Goal: Task Accomplishment & Management: Use online tool/utility

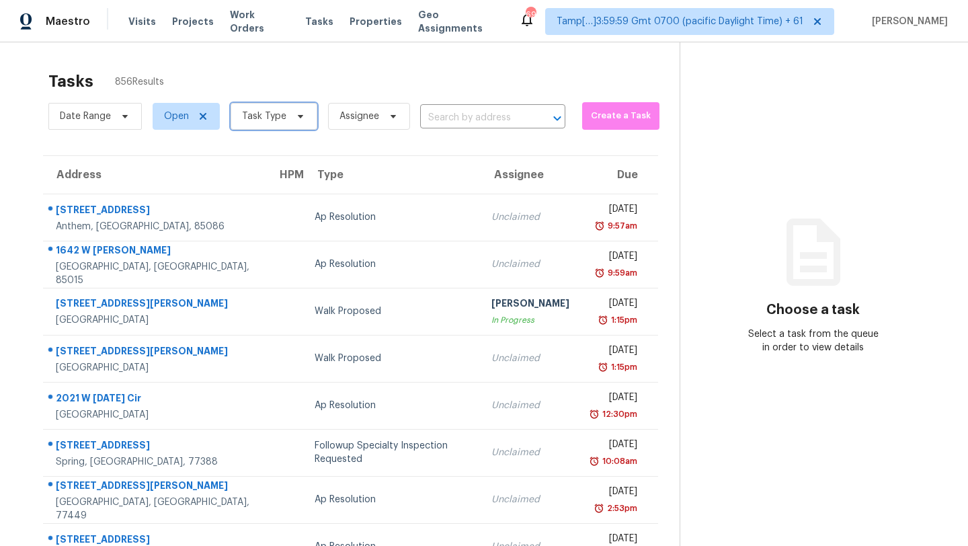
click at [280, 124] on span "Task Type" at bounding box center [274, 116] width 87 height 27
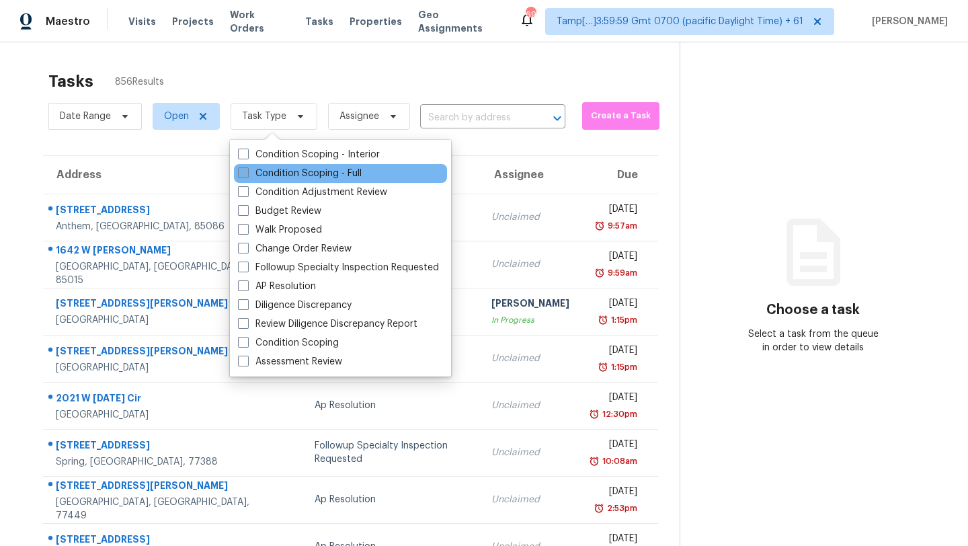
click at [264, 176] on label "Condition Scoping - Full" at bounding box center [300, 173] width 124 height 13
click at [247, 176] on input "Condition Scoping - Full" at bounding box center [242, 171] width 9 height 9
checkbox input "true"
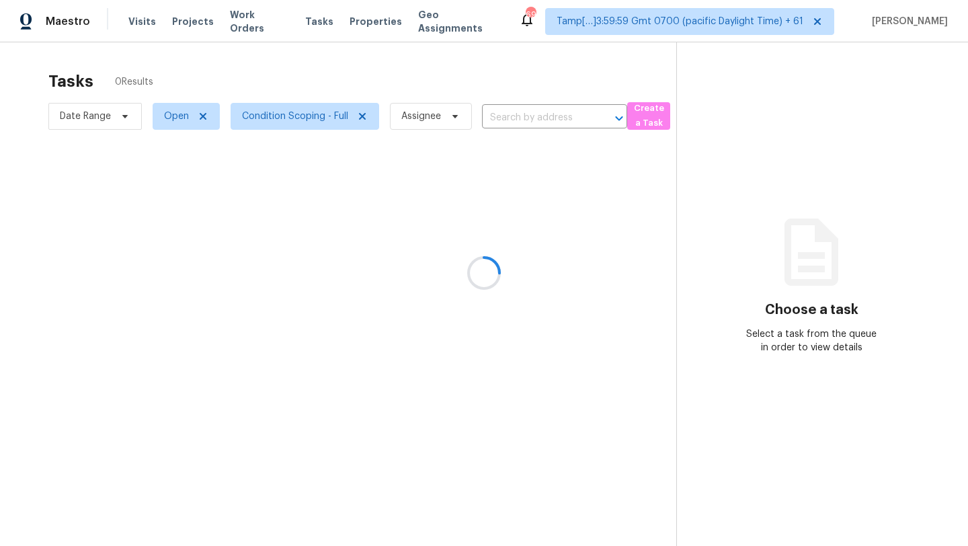
click at [332, 85] on div at bounding box center [484, 273] width 968 height 546
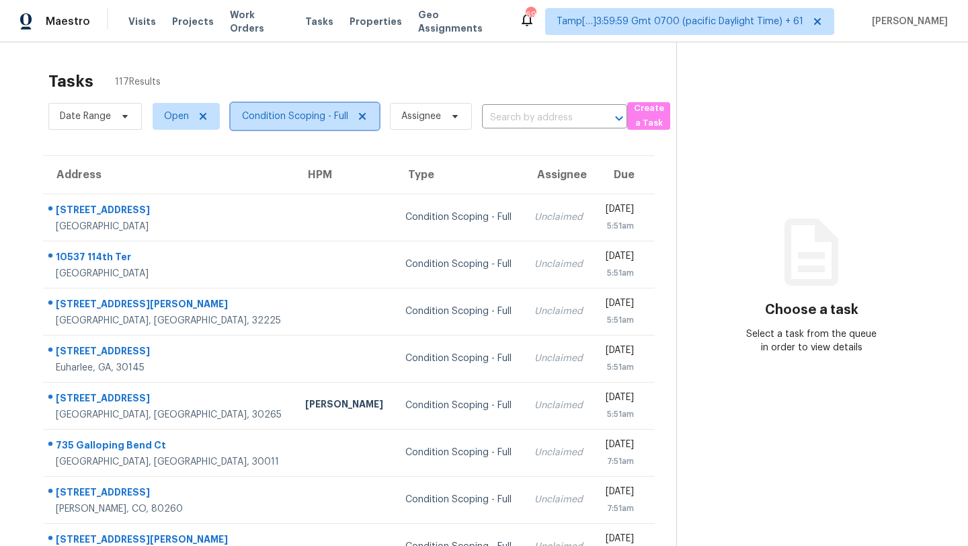
click at [287, 110] on span "Condition Scoping - Full" at bounding box center [295, 116] width 106 height 13
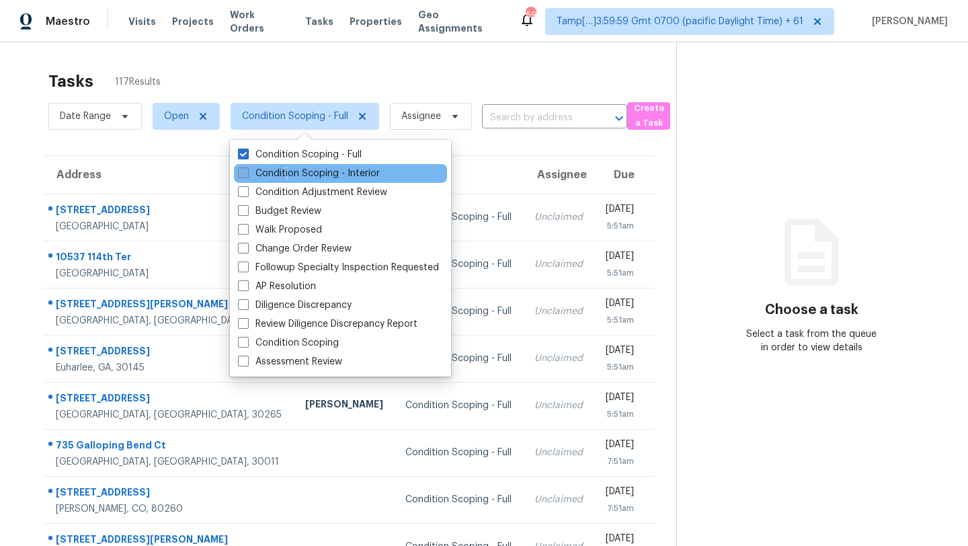
click at [287, 174] on label "Condition Scoping - Interior" at bounding box center [309, 173] width 142 height 13
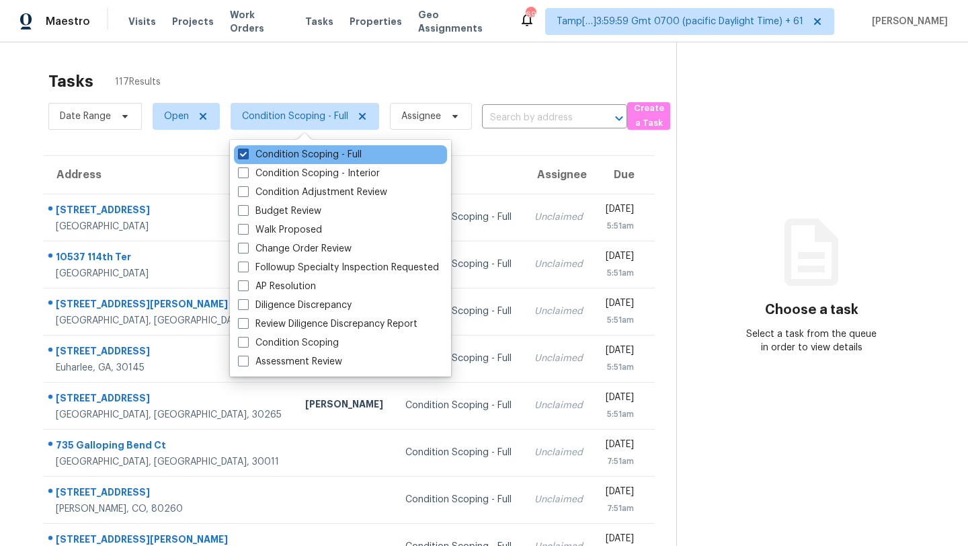
click at [287, 155] on label "Condition Scoping - Full" at bounding box center [300, 154] width 124 height 13
click at [247, 155] on input "Condition Scoping - Full" at bounding box center [242, 152] width 9 height 9
checkbox input "false"
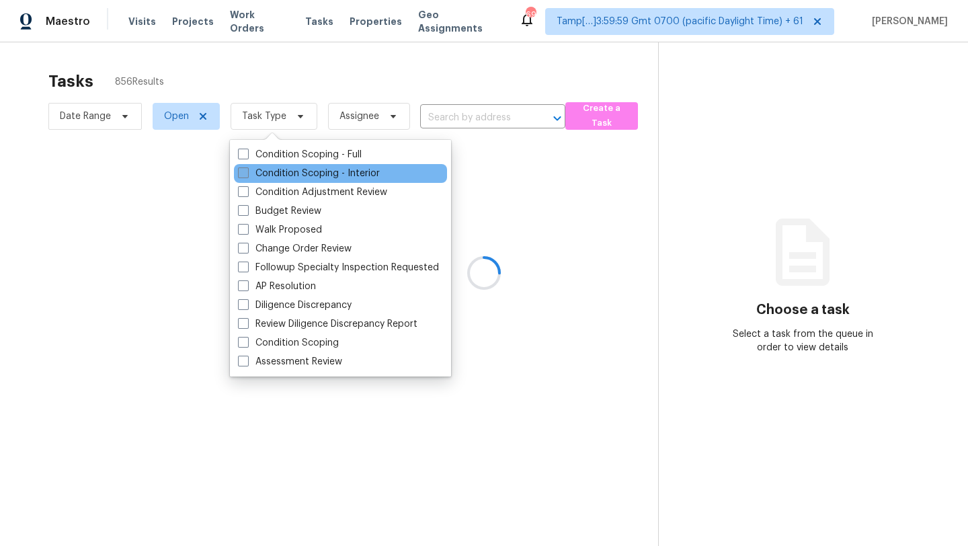
click at [297, 178] on label "Condition Scoping - Interior" at bounding box center [309, 173] width 142 height 13
click at [247, 176] on input "Condition Scoping - Interior" at bounding box center [242, 171] width 9 height 9
checkbox input "true"
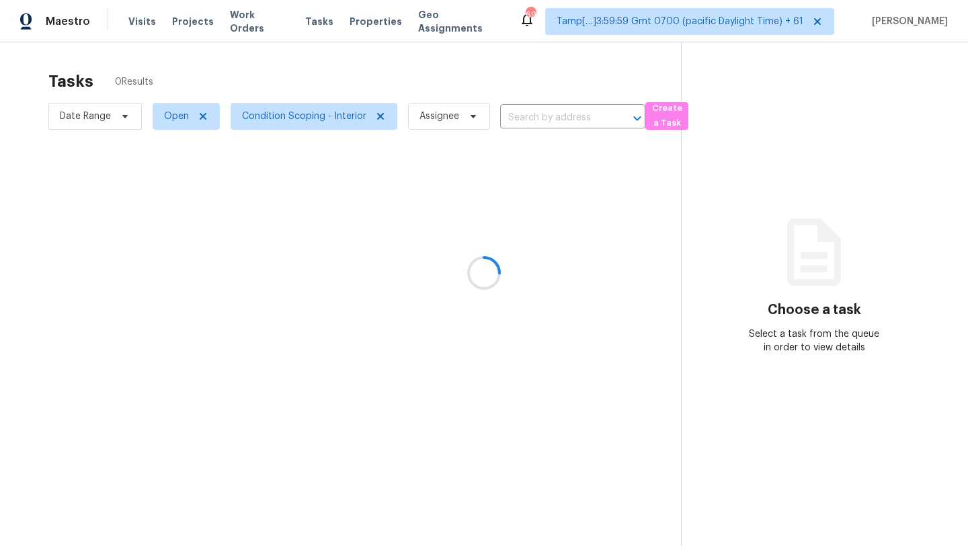
click at [396, 71] on div at bounding box center [484, 273] width 968 height 546
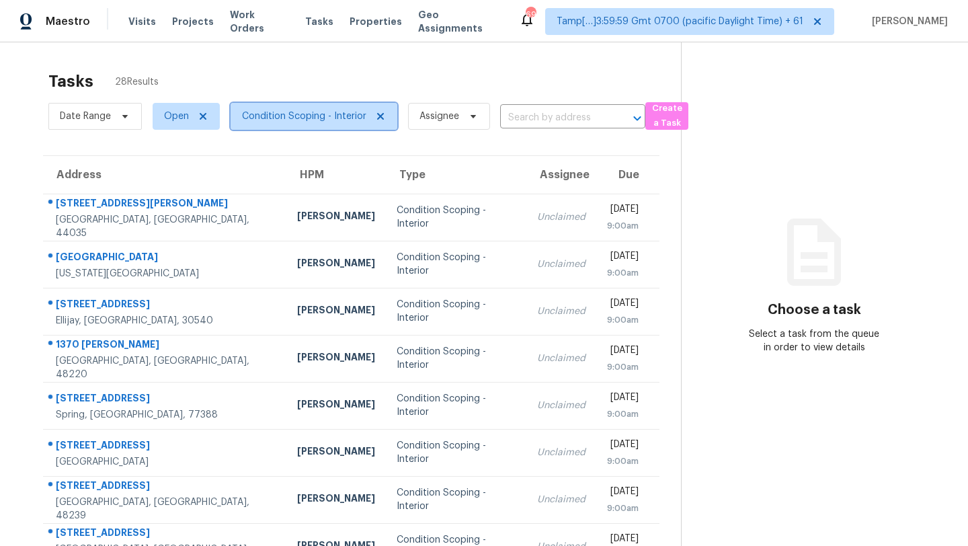
click at [257, 106] on span "Condition Scoping - Interior" at bounding box center [314, 116] width 167 height 27
click at [290, 120] on span "Condition Scoping - Interior" at bounding box center [304, 116] width 124 height 13
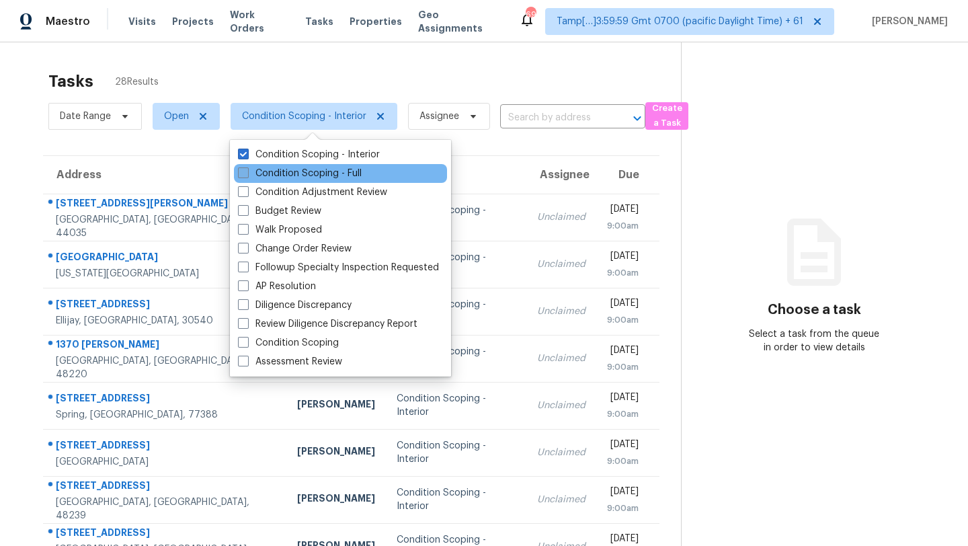
click at [295, 174] on label "Condition Scoping - Full" at bounding box center [300, 173] width 124 height 13
click at [247, 174] on input "Condition Scoping - Full" at bounding box center [242, 171] width 9 height 9
checkbox input "true"
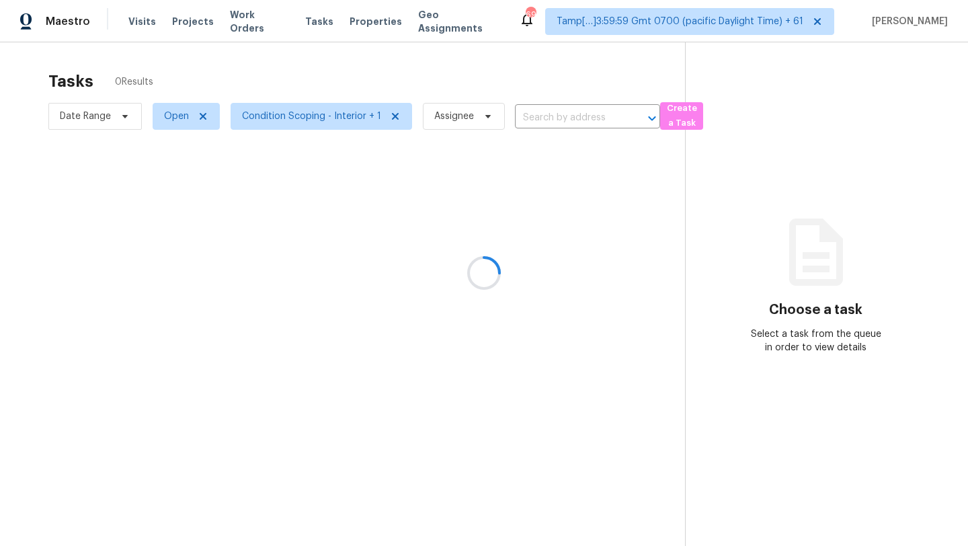
click at [386, 68] on div at bounding box center [484, 273] width 968 height 546
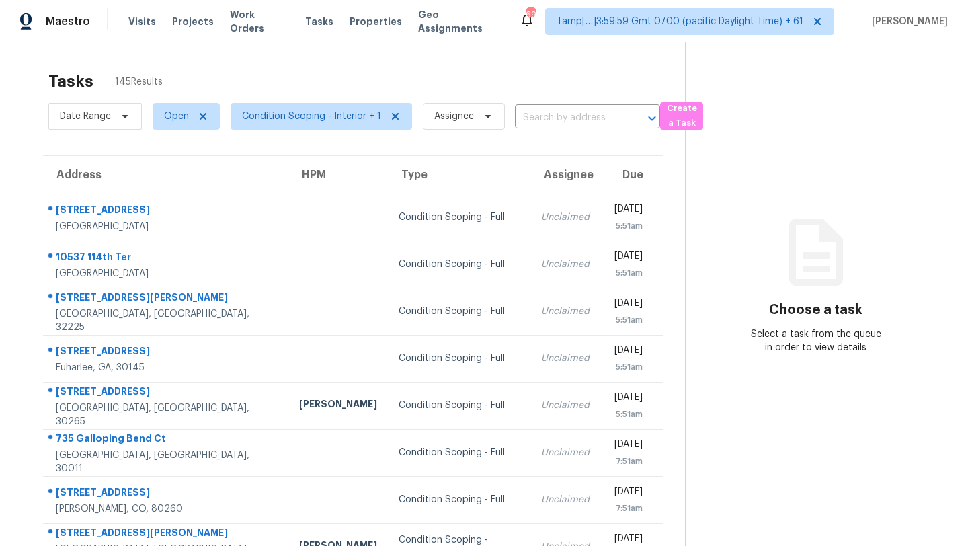
scroll to position [2, 0]
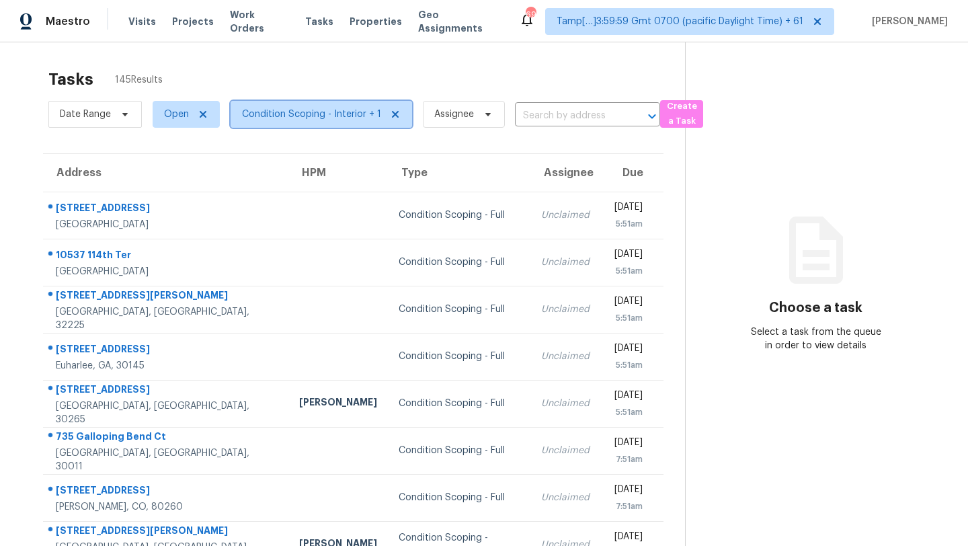
click at [319, 113] on span "Condition Scoping - Interior + 1" at bounding box center [311, 114] width 139 height 13
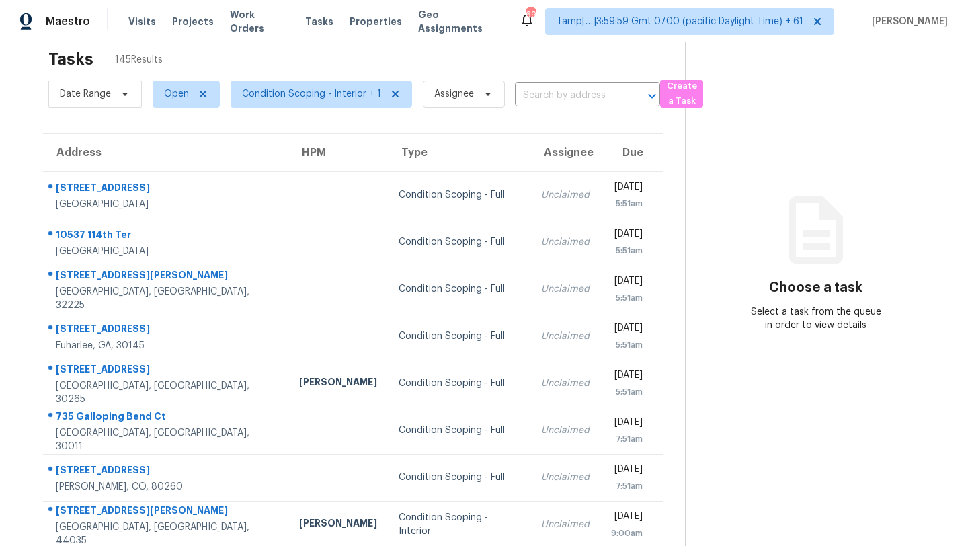
scroll to position [21, 0]
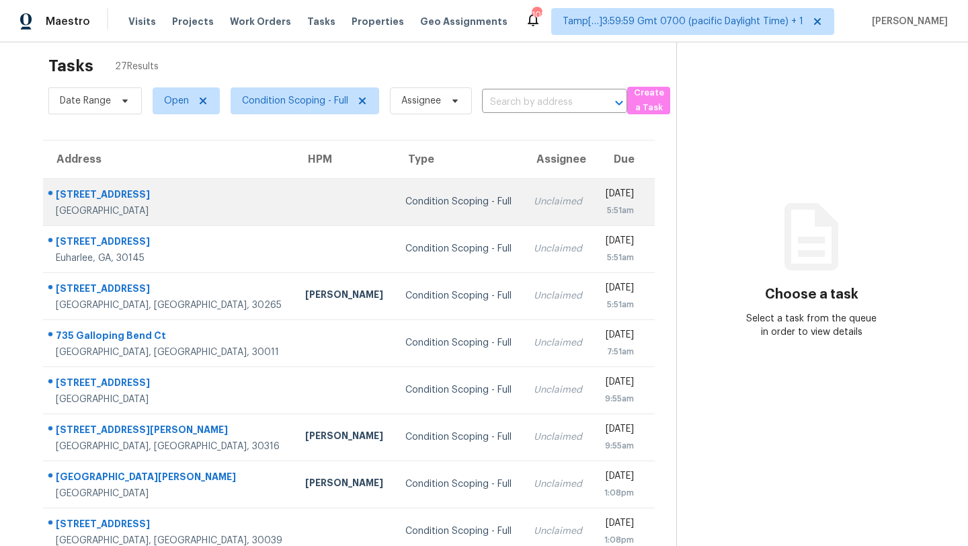
scroll to position [154, 0]
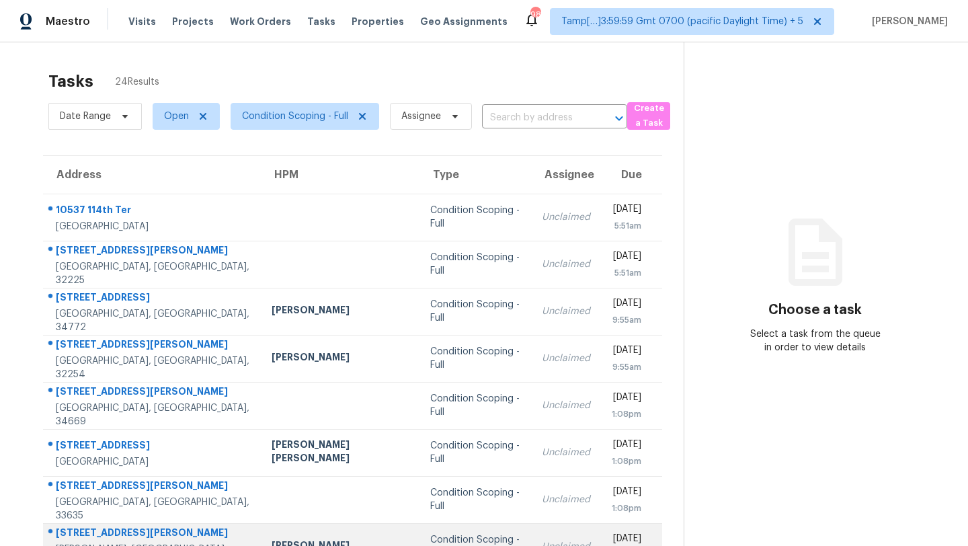
scroll to position [154, 0]
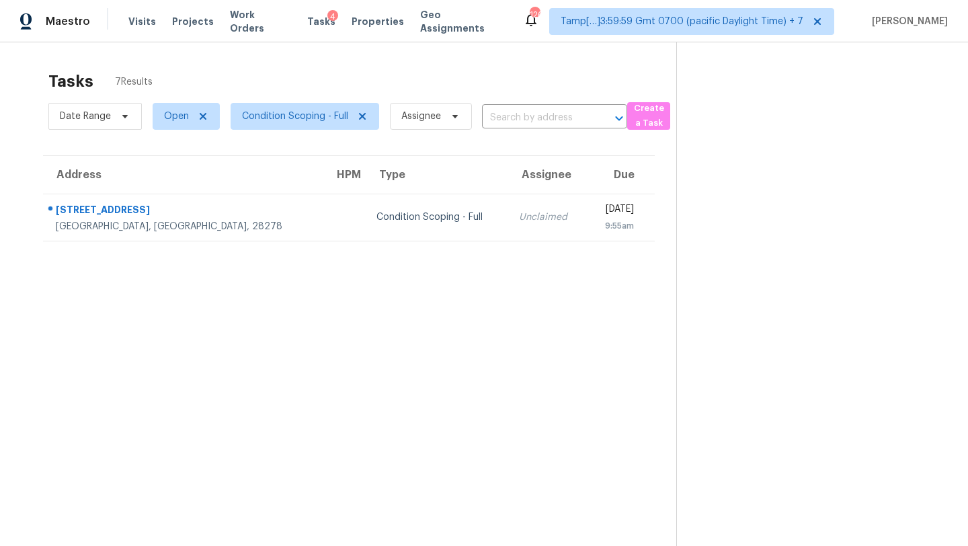
scroll to position [42, 0]
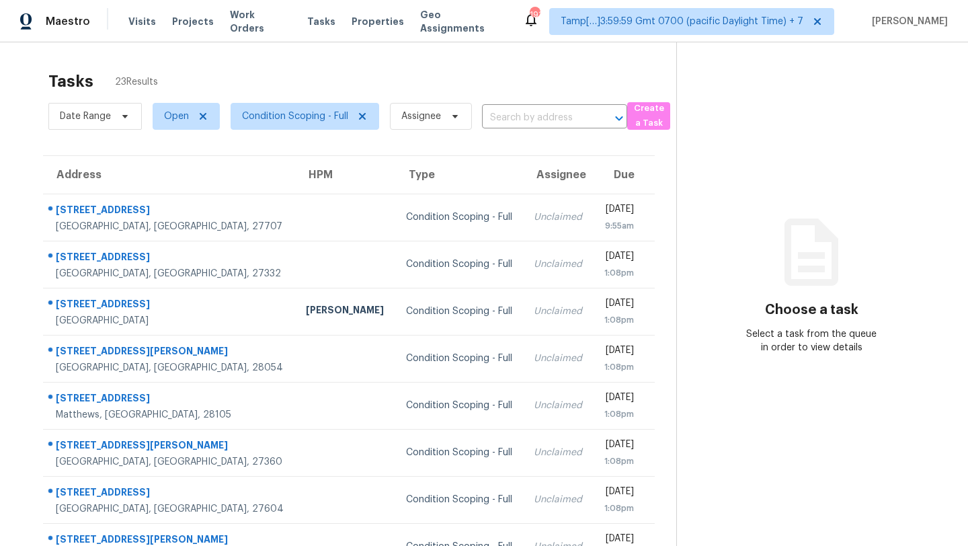
scroll to position [154, 0]
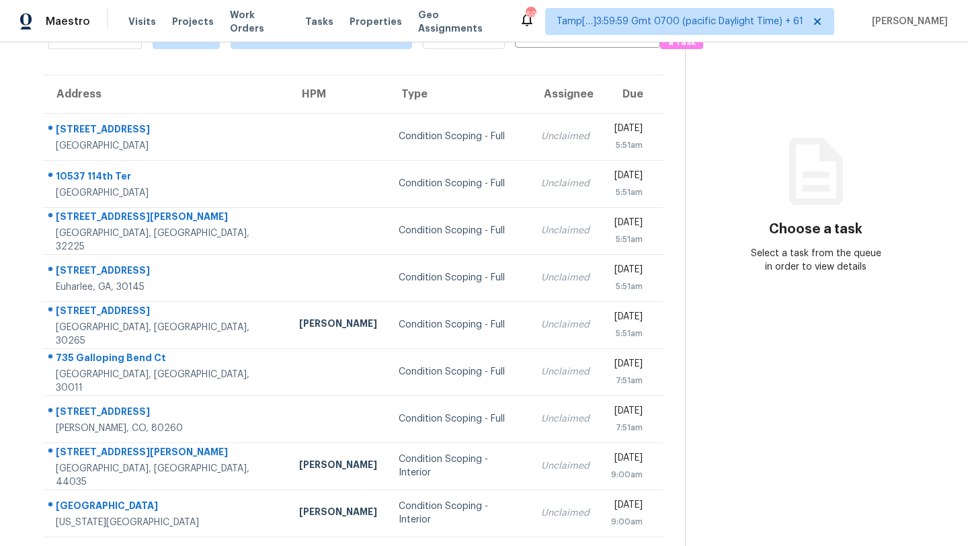
scroll to position [77, 0]
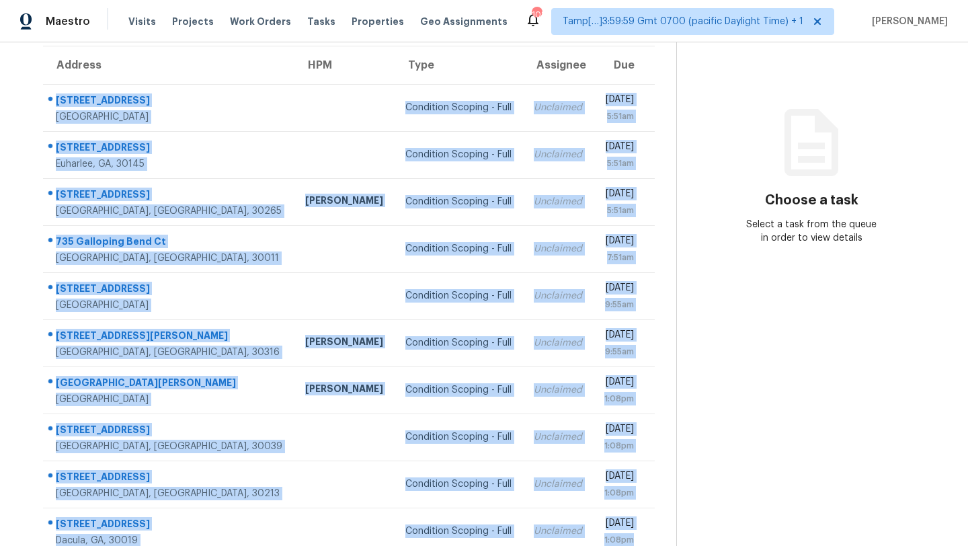
scroll to position [154, 0]
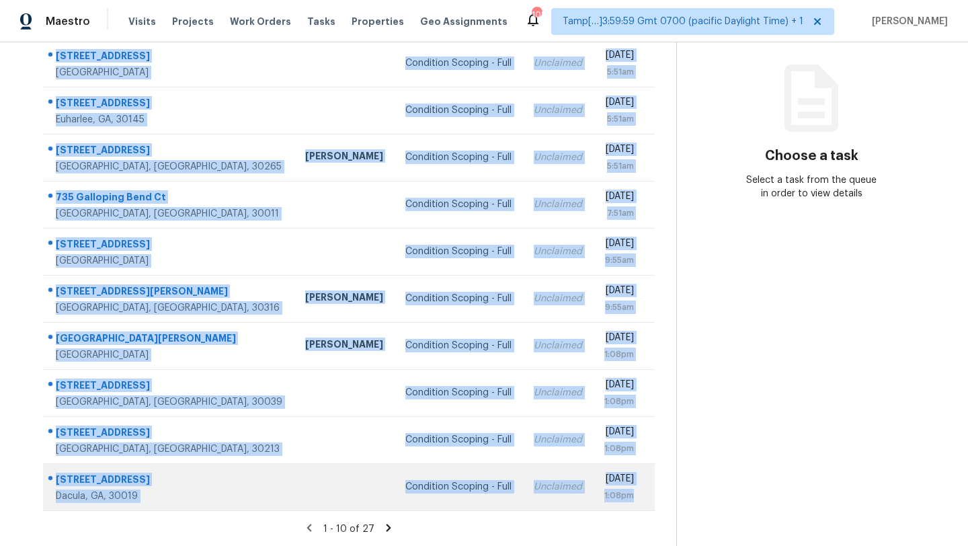
drag, startPoint x: 48, startPoint y: 125, endPoint x: 634, endPoint y: 498, distance: 695.2
click at [634, 498] on tbody "7020 Greenbower Ln Atlanta, GA, 30349 Condition Scoping - Full Unclaimed Tue, S…" at bounding box center [349, 275] width 612 height 471
copy tbody "7020 Greenbower Ln Atlanta, GA, 30349 Condition Scoping - Full Unclaimed Tue, S…"
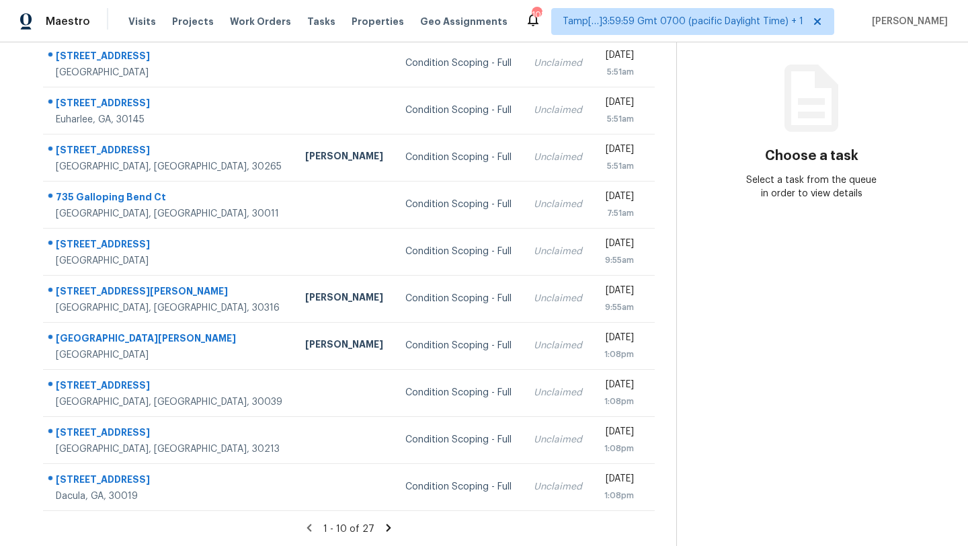
click at [387, 525] on icon at bounding box center [389, 527] width 5 height 7
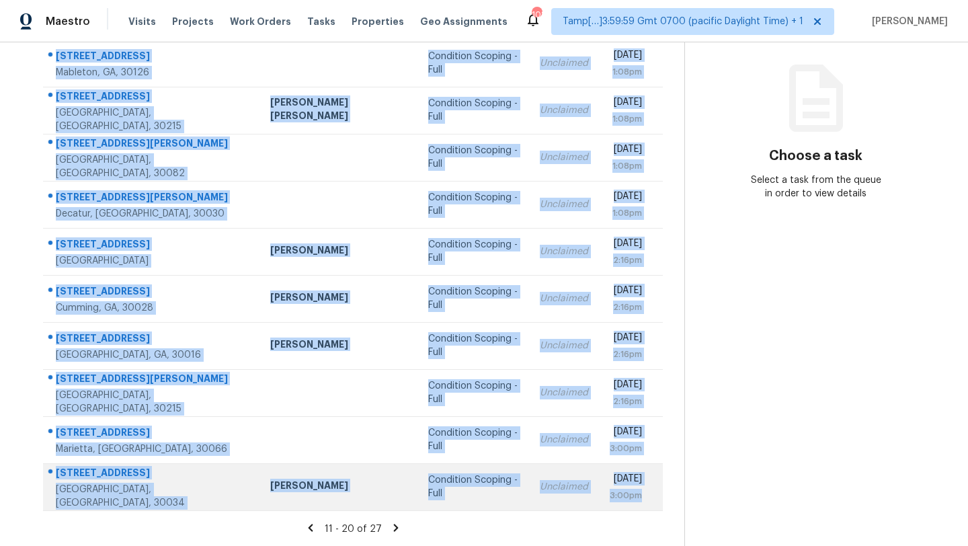
drag, startPoint x: 48, startPoint y: 188, endPoint x: 652, endPoint y: 497, distance: 679.2
click at [653, 497] on tbody "570 Carlouetta Rd SW Mableton, GA, 30126 Condition Scoping - Full Unclaimed Tue…" at bounding box center [353, 275] width 620 height 471
copy tbody "570 Carlouetta Rd SW Mableton, GA, 30126 Condition Scoping - Full Unclaimed Tue…"
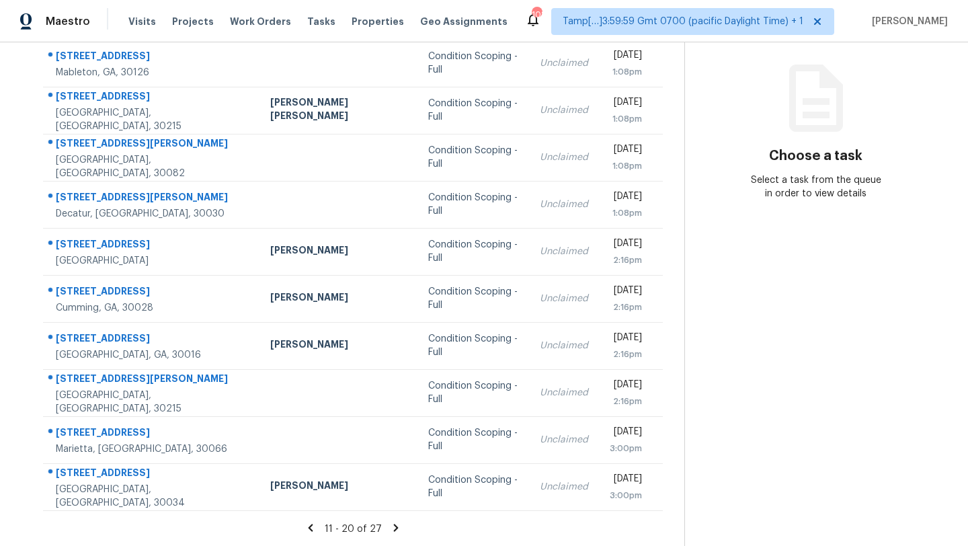
click at [391, 529] on icon at bounding box center [396, 528] width 12 height 12
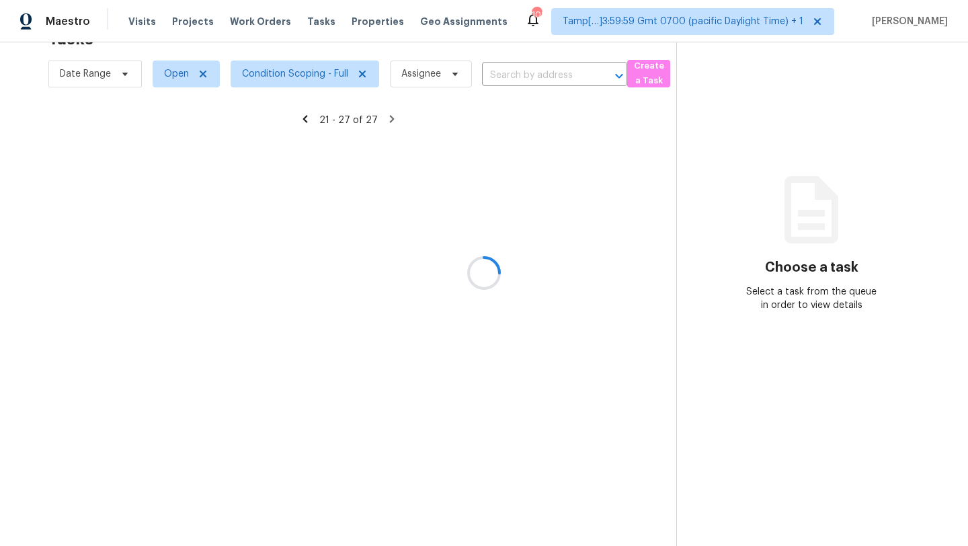
scroll to position [42, 0]
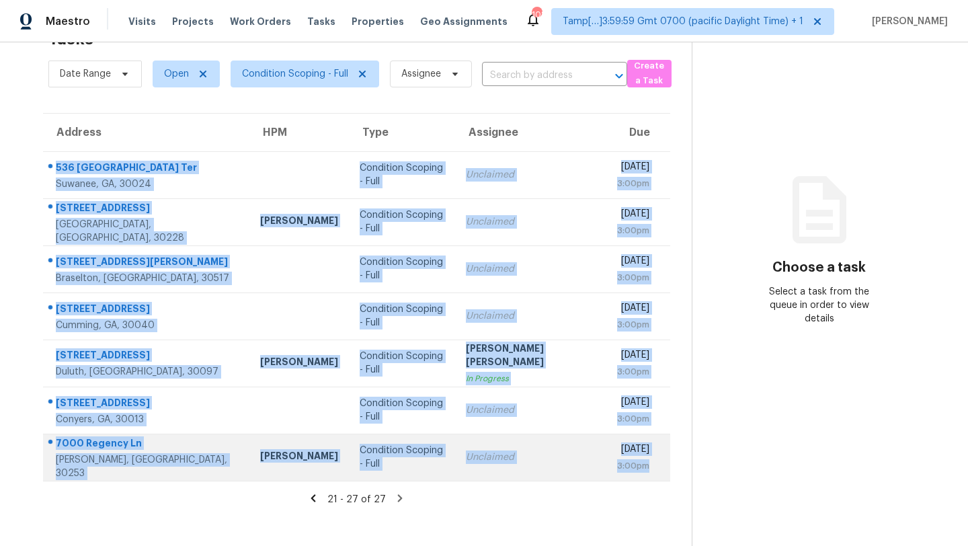
drag, startPoint x: 47, startPoint y: 157, endPoint x: 637, endPoint y: 468, distance: 667.0
click at [637, 468] on tbody "536 Suwanee Park Ter Suwanee, GA, 30024 Condition Scoping - Full Unclaimed Tue,…" at bounding box center [356, 316] width 627 height 330
copy tbody "536 Suwanee Park Ter Suwanee, GA, 30024 Condition Scoping - Full Unclaimed Tue,…"
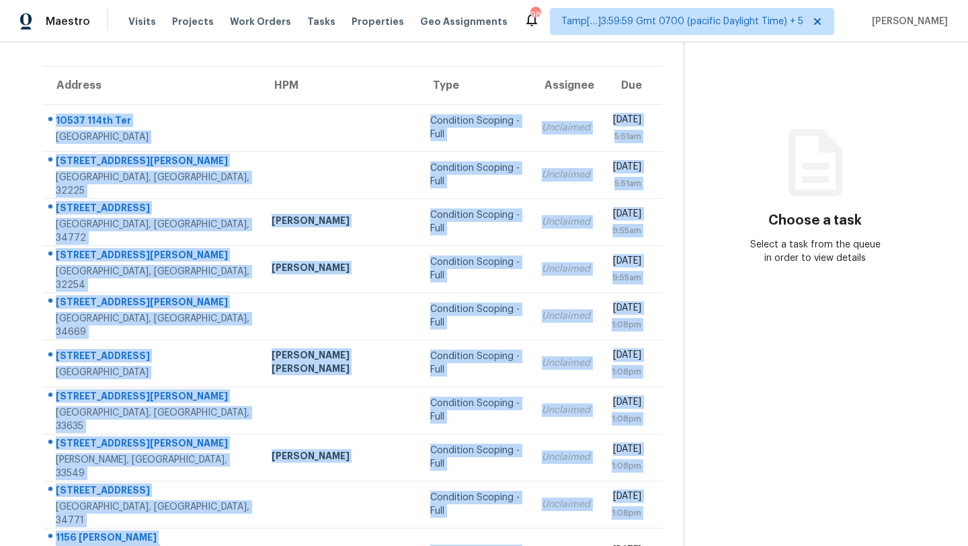
scroll to position [154, 0]
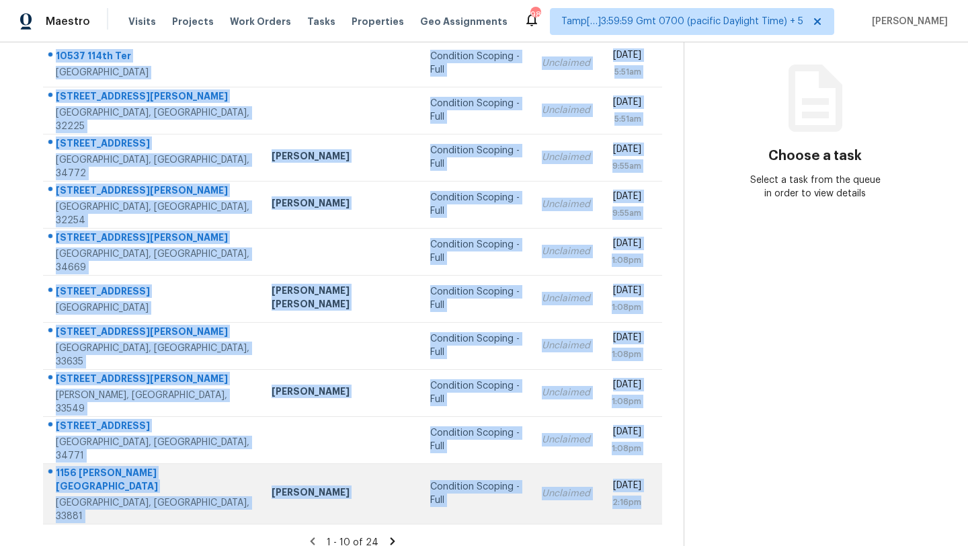
drag, startPoint x: 48, startPoint y: 204, endPoint x: 645, endPoint y: 494, distance: 663.5
click at [645, 494] on tbody "[GEOGRAPHIC_DATA] Condition Scoping - Full Unclaimed [DATE] 5:51am [STREET_ADDR…" at bounding box center [352, 282] width 619 height 484
copy tbody "[GEOGRAPHIC_DATA] Condition Scoping - Full Unclaimed [DATE] 5:51am [STREET_ADDR…"
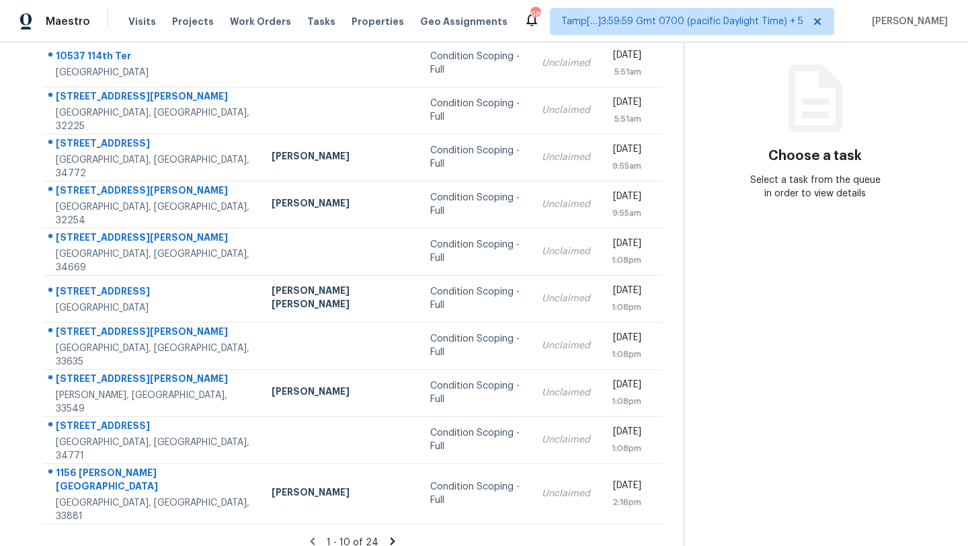
click at [388, 535] on icon at bounding box center [393, 541] width 12 height 12
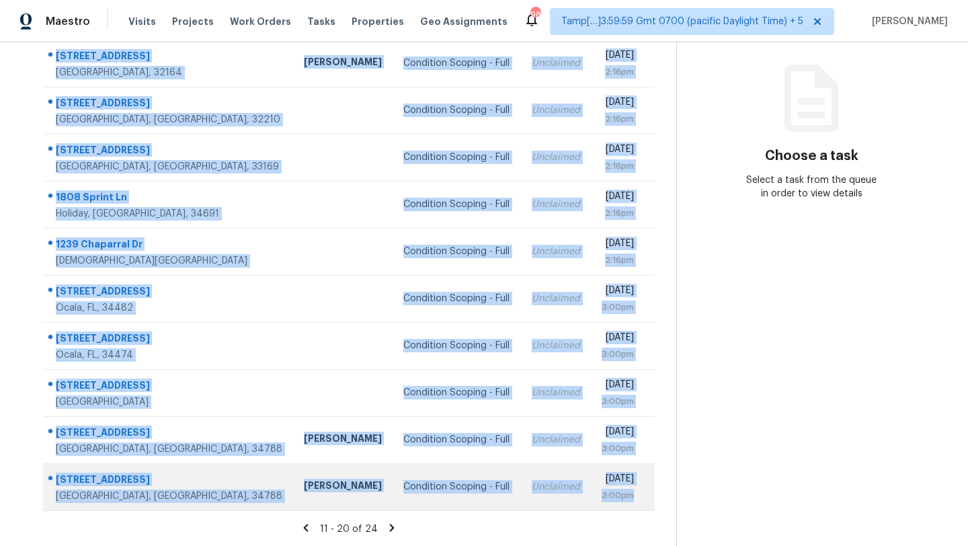
drag, startPoint x: 48, startPoint y: 200, endPoint x: 638, endPoint y: 501, distance: 662.3
click at [638, 501] on tbody "[STREET_ADDRESS] [PERSON_NAME] Condition Scoping - Full Unclaimed [DATE] 2:16pm…" at bounding box center [349, 275] width 612 height 471
copy tbody "[STREET_ADDRESS] [PERSON_NAME] Condition Scoping - Full Unclaimed [DATE] 2:16pm…"
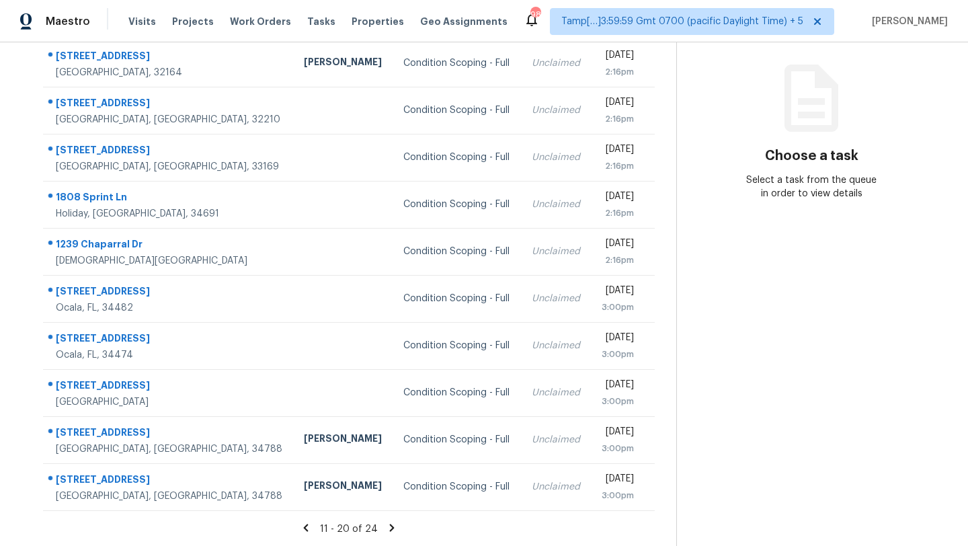
click at [390, 531] on icon at bounding box center [392, 527] width 5 height 7
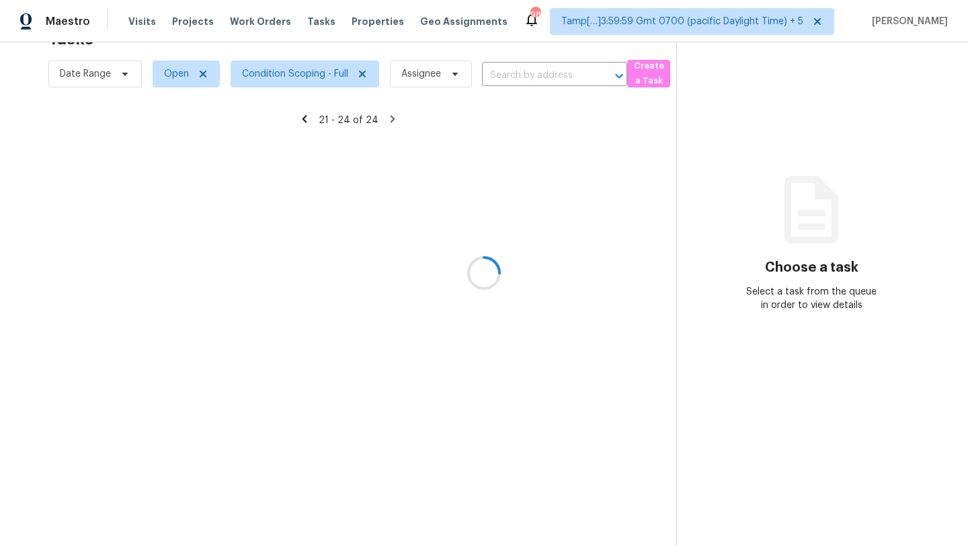
scroll to position [42, 0]
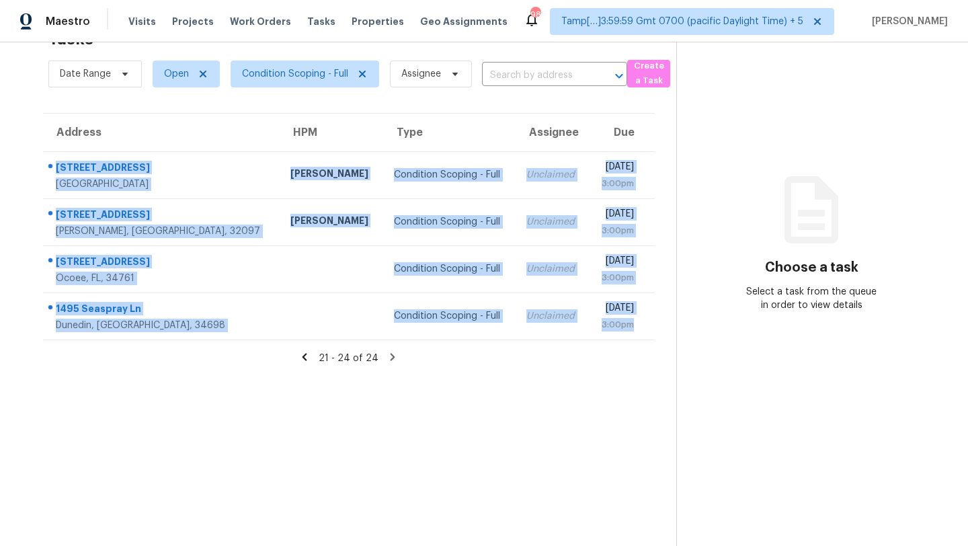
drag, startPoint x: 49, startPoint y: 159, endPoint x: 645, endPoint y: 340, distance: 622.9
click at [646, 340] on section "Tasks 24 Results Date Range Open Condition Scoping - Full Assignee ​ Create a T…" at bounding box center [349, 284] width 655 height 525
copy tbody "[STREET_ADDRESS][PERSON_NAME] [PERSON_NAME] Condition Scoping - Full Unclaimed …"
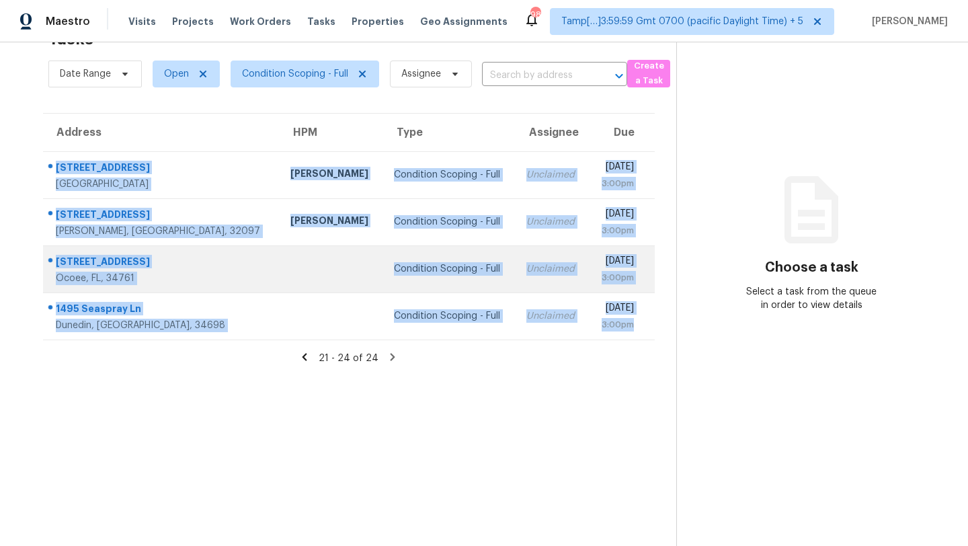
scroll to position [0, 0]
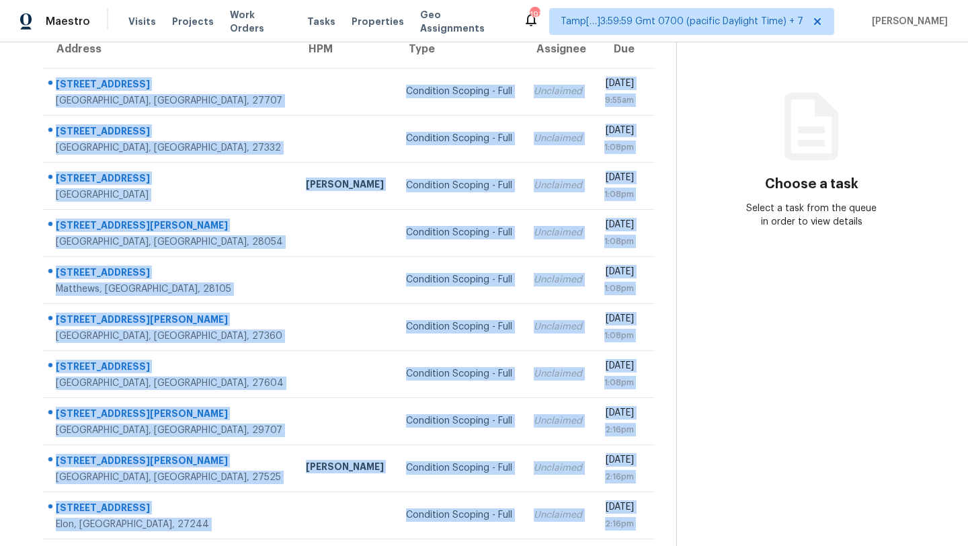
scroll to position [154, 0]
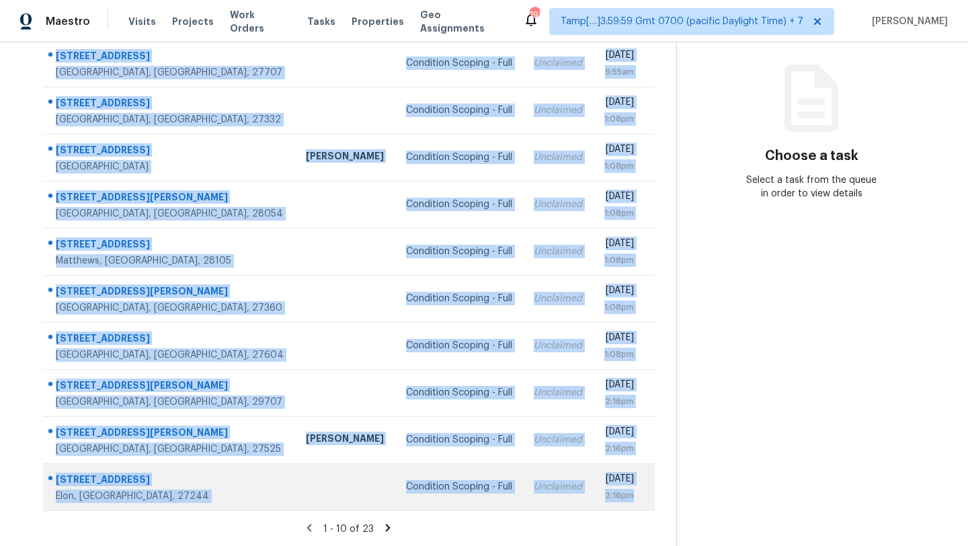
drag, startPoint x: 47, startPoint y: 170, endPoint x: 654, endPoint y: 494, distance: 687.8
click at [654, 494] on tbody "701 Gatehouse Ln Durham, NC, 27707 Condition Scoping - Full Unclaimed Tue, Sep …" at bounding box center [349, 275] width 612 height 471
copy tbody "701 Gatehouse Ln Durham, NC, 27707 Condition Scoping - Full Unclaimed Tue, Sep …"
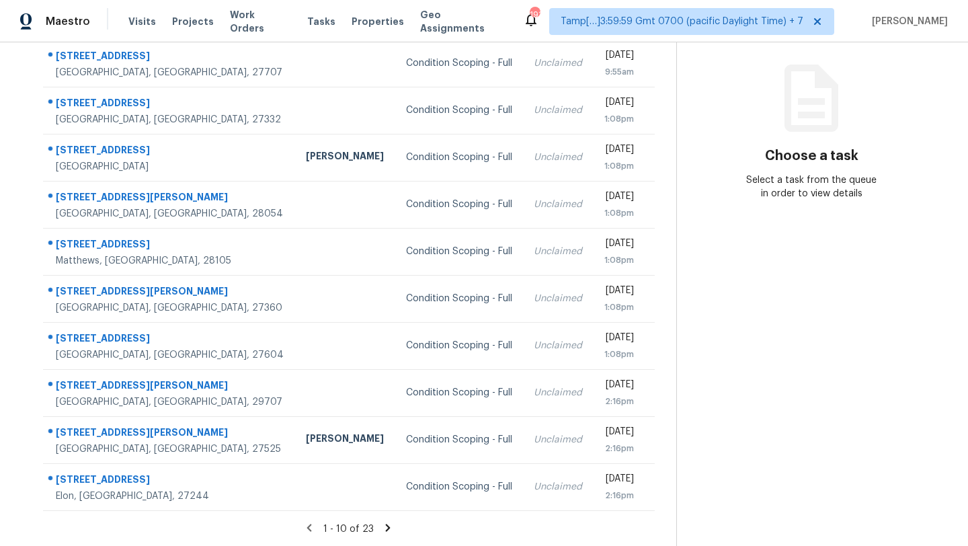
click at [392, 526] on icon at bounding box center [388, 528] width 12 height 12
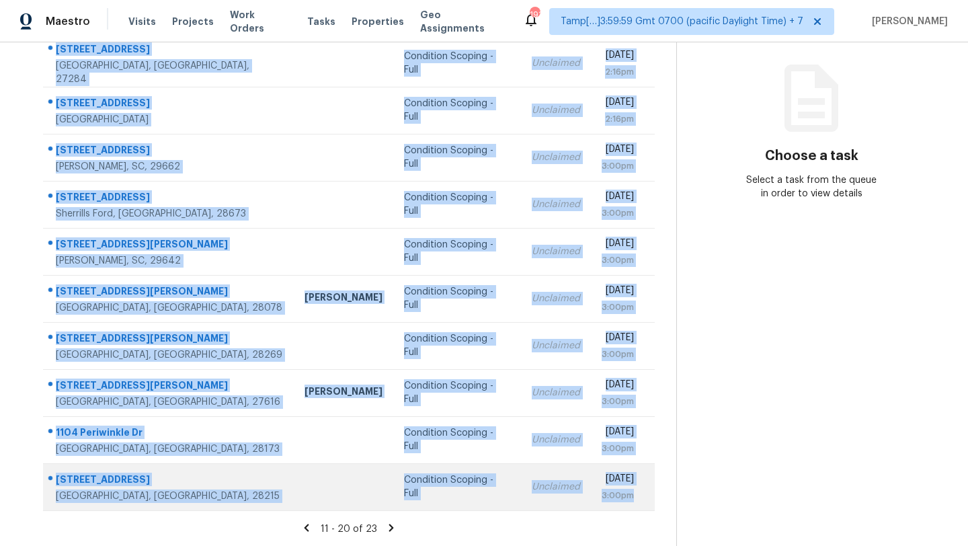
drag, startPoint x: 47, startPoint y: 200, endPoint x: 638, endPoint y: 498, distance: 662.0
click at [638, 498] on tbody "6879 Bainburgh Ct Kernersville, NC, 27284 Condition Scoping - Full Unclaimed Tu…" at bounding box center [349, 275] width 612 height 471
copy tbody "6879 Bainburgh Ct Kernersville, NC, 27284 Condition Scoping - Full Unclaimed Tu…"
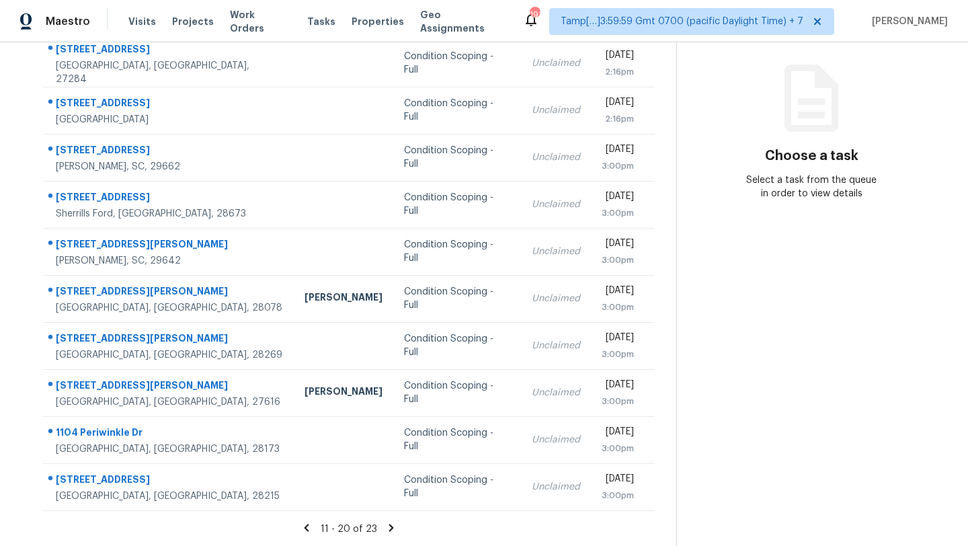
click at [389, 529] on icon at bounding box center [391, 527] width 5 height 7
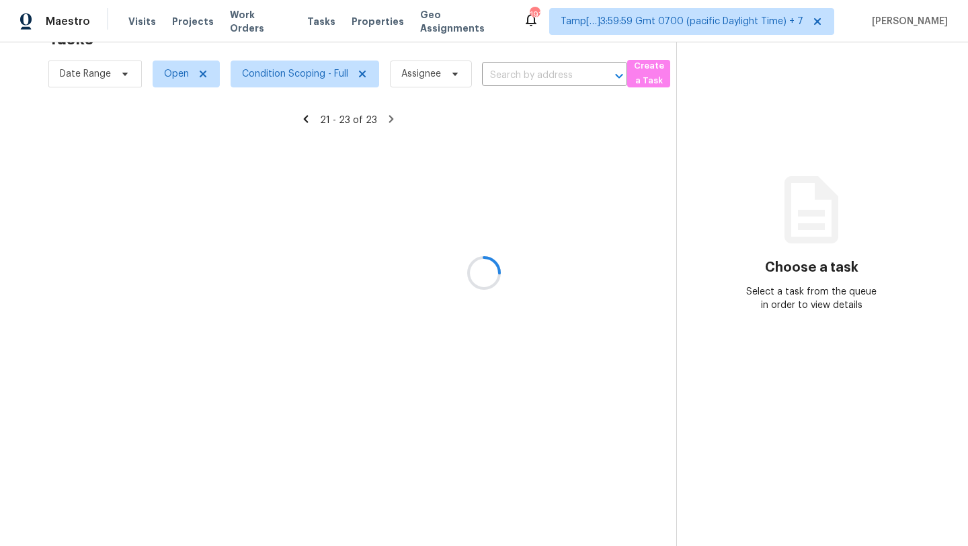
scroll to position [42, 0]
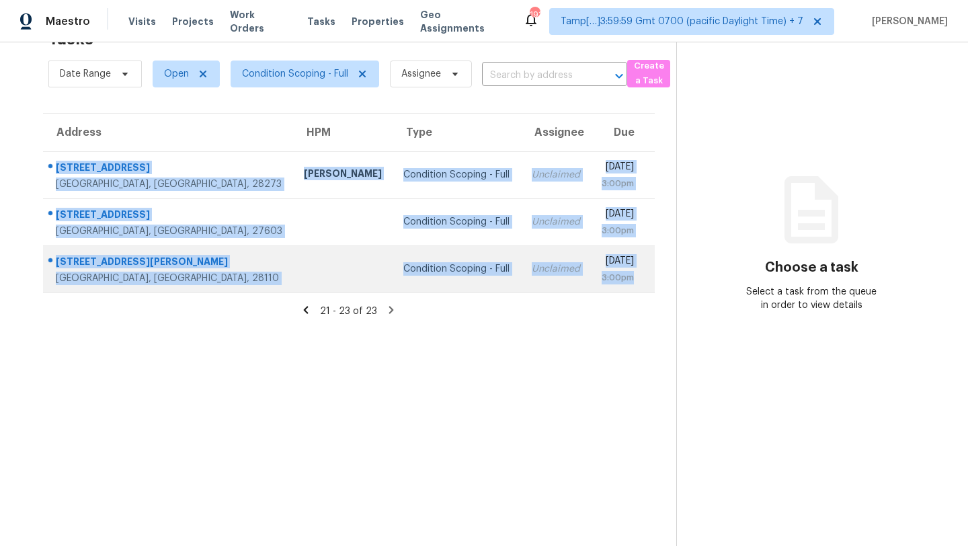
drag, startPoint x: 47, startPoint y: 159, endPoint x: 647, endPoint y: 286, distance: 613.2
click at [647, 286] on tbody "1816 Rice Planters Rd Charlotte, NC, 28273 Ryan Craven Condition Scoping - Full…" at bounding box center [349, 221] width 612 height 141
copy tbody "1816 Rice Planters Rd Charlotte, NC, 28273 Ryan Craven Condition Scoping - Full…"
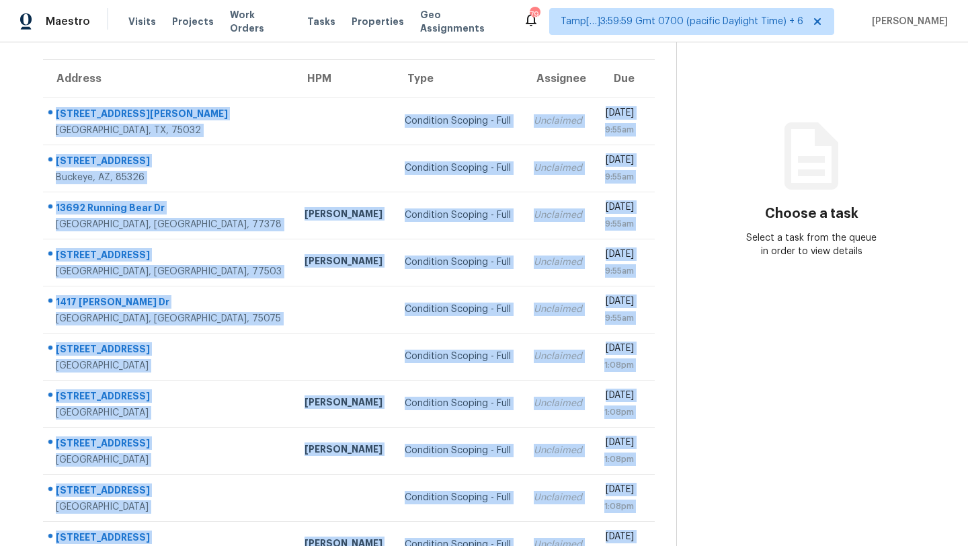
scroll to position [154, 0]
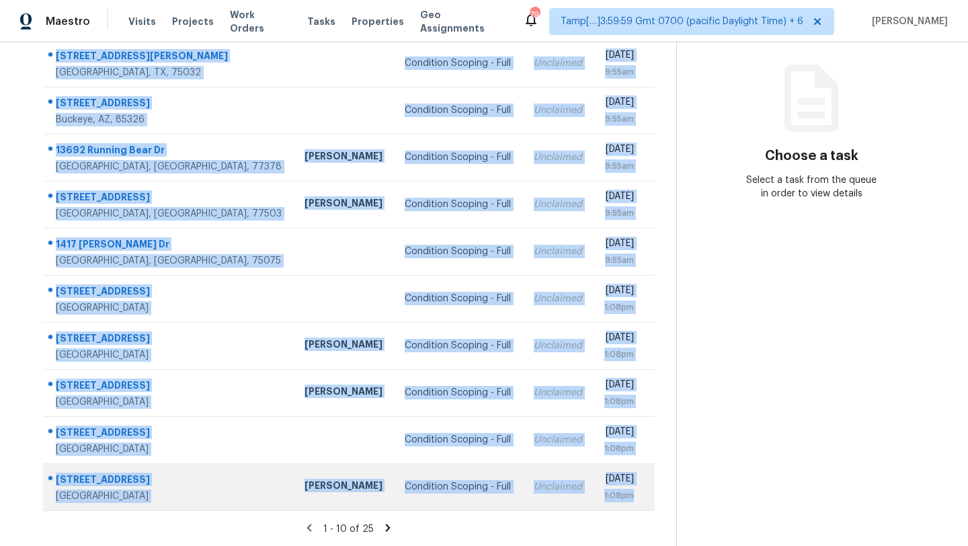
drag, startPoint x: 44, startPoint y: 200, endPoint x: 644, endPoint y: 503, distance: 671.3
click at [644, 503] on tbody "403 Normandy Ln Rockwall, TX, 75032 Condition Scoping - Full Unclaimed Tue, Sep…" at bounding box center [349, 275] width 612 height 471
copy tbody "403 Normandy Ln Rockwall, TX, 75032 Condition Scoping - Full Unclaimed Tue, Sep…"
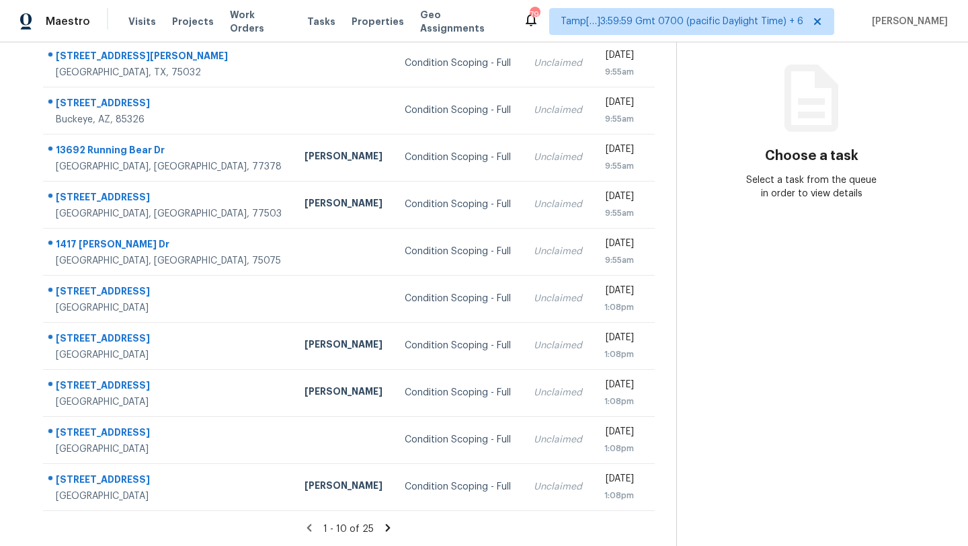
click at [393, 526] on div "1 - 10 of 25" at bounding box center [349, 529] width 655 height 14
click at [387, 527] on icon at bounding box center [388, 527] width 5 height 7
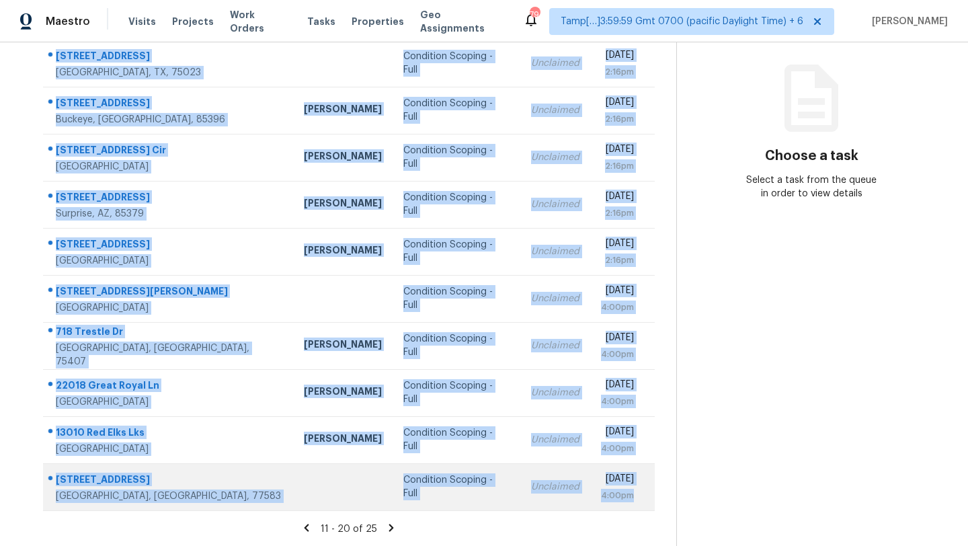
drag, startPoint x: 48, startPoint y: 145, endPoint x: 648, endPoint y: 498, distance: 696.3
click at [649, 498] on tbody "2829 Lawndale Dr Plano, TX, 75023 Condition Scoping - Full Unclaimed Tue, Sep 2…" at bounding box center [349, 275] width 612 height 471
copy tbody "2829 Lawndale Dr Plano, TX, 75023 Condition Scoping - Full Unclaimed Tue, Sep 2…"
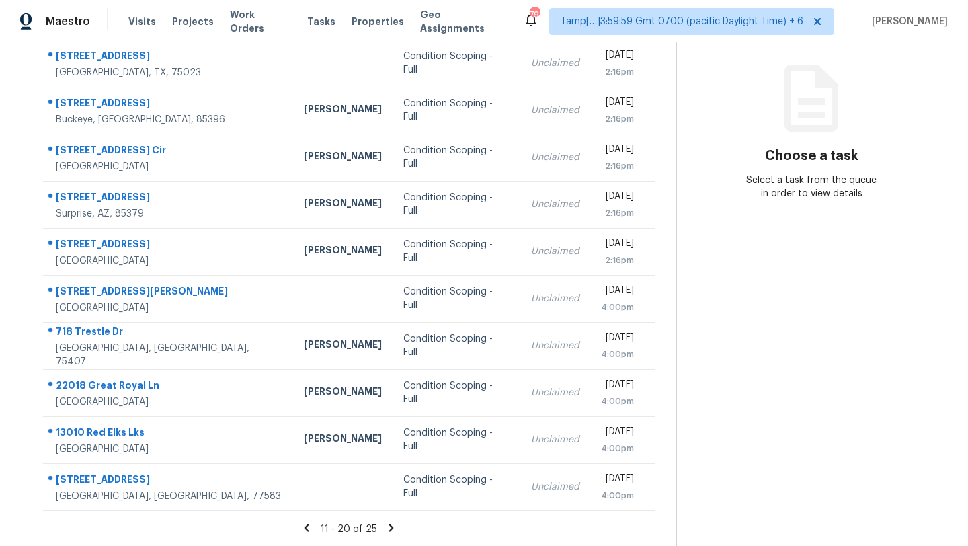
click at [391, 530] on icon at bounding box center [391, 528] width 12 height 12
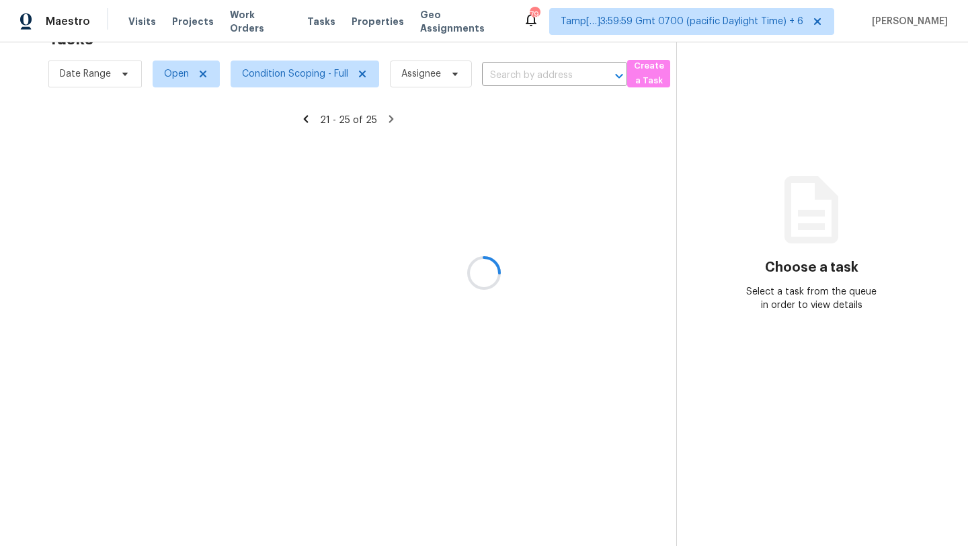
scroll to position [42, 0]
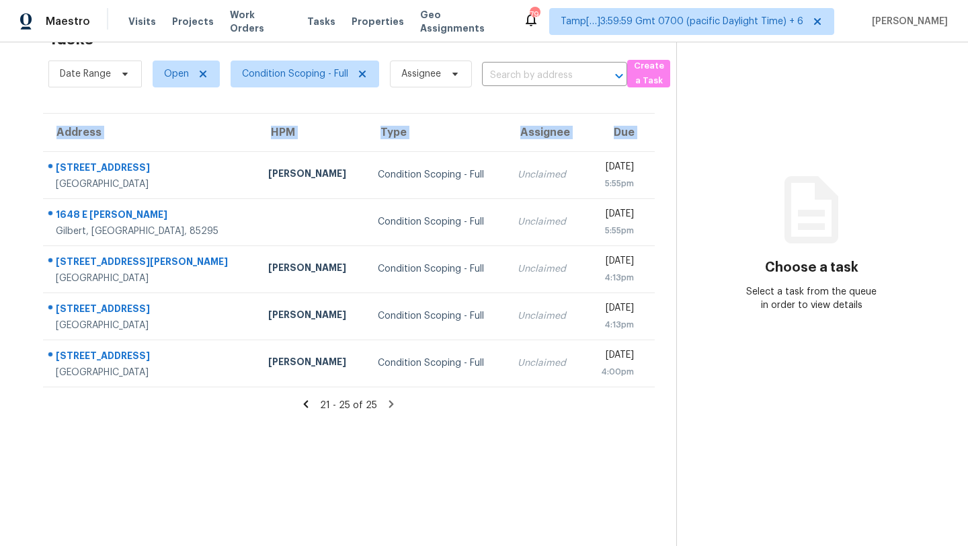
drag, startPoint x: 44, startPoint y: 160, endPoint x: 657, endPoint y: 377, distance: 649.8
click at [656, 377] on div "Address HPM Type Assignee Due 5931 W Venus Way Chandler, AZ, 85226 Melissa Mura…" at bounding box center [349, 250] width 655 height 274
copy table "Address HPM Type Assignee Due"
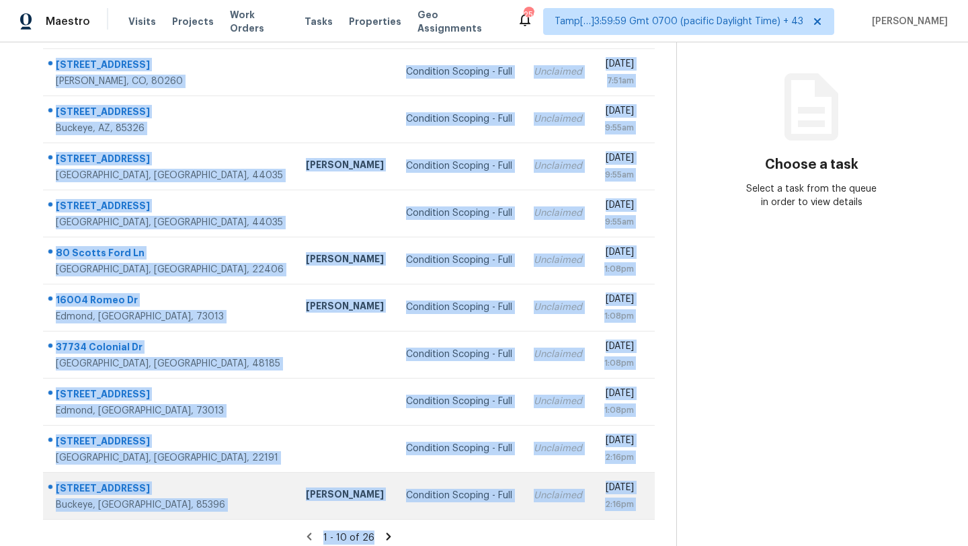
scroll to position [154, 0]
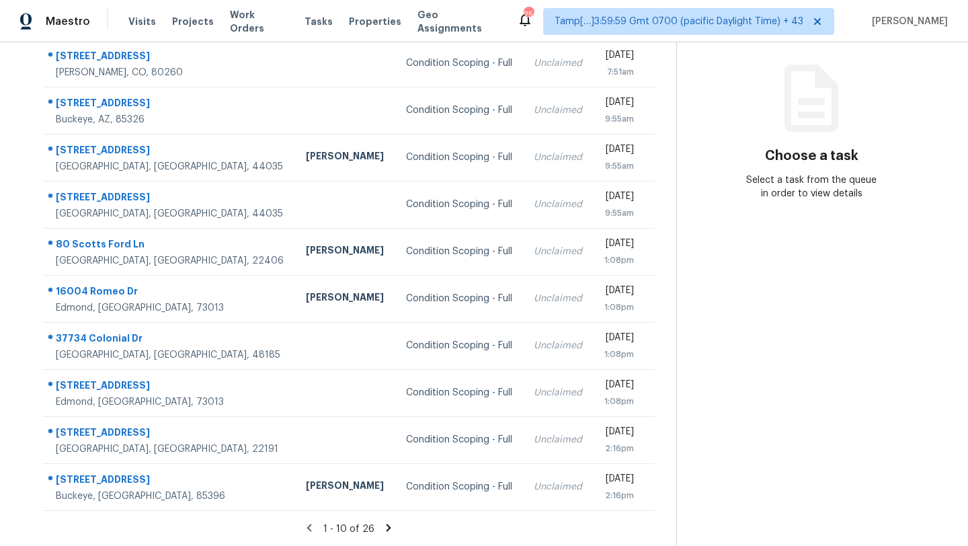
drag, startPoint x: 46, startPoint y: 199, endPoint x: 655, endPoint y: 496, distance: 677.4
click at [657, 496] on div "Address HPM Type Assignee Due 9787 Orangewood Dr Thornton, CO, 80260 Condition …" at bounding box center [349, 256] width 655 height 510
copy table "Address HPM Type Assignee Due"
click at [387, 524] on icon at bounding box center [389, 528] width 12 height 12
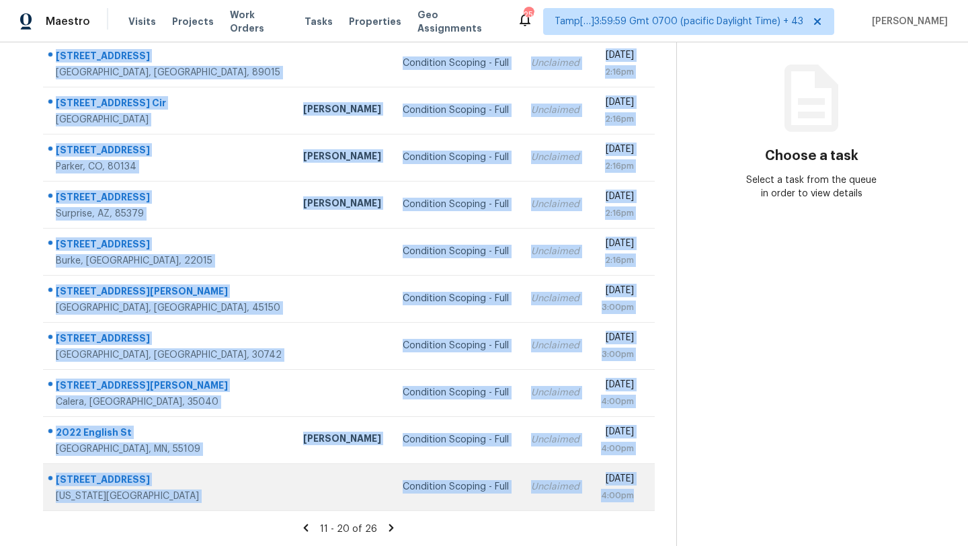
drag, startPoint x: 47, startPoint y: 128, endPoint x: 642, endPoint y: 505, distance: 704.1
click at [642, 505] on tbody "643 Jumbled Sage Ct Henderson, NV, 89015 Condition Scoping - Full Unclaimed Tue…" at bounding box center [349, 275] width 612 height 471
copy tbody "643 Jumbled Sage Ct Henderson, NV, 89015 Condition Scoping - Full Unclaimed Tue…"
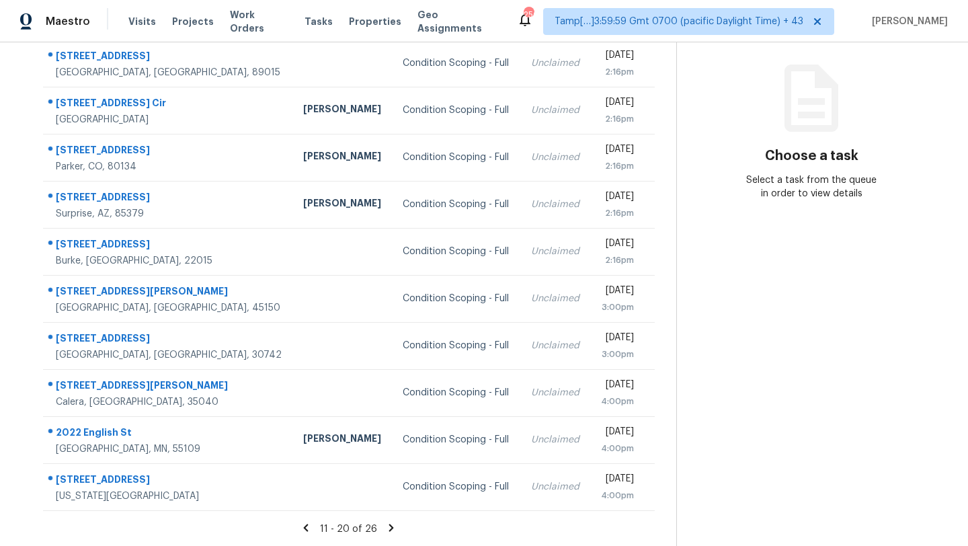
click at [391, 526] on icon at bounding box center [391, 527] width 5 height 7
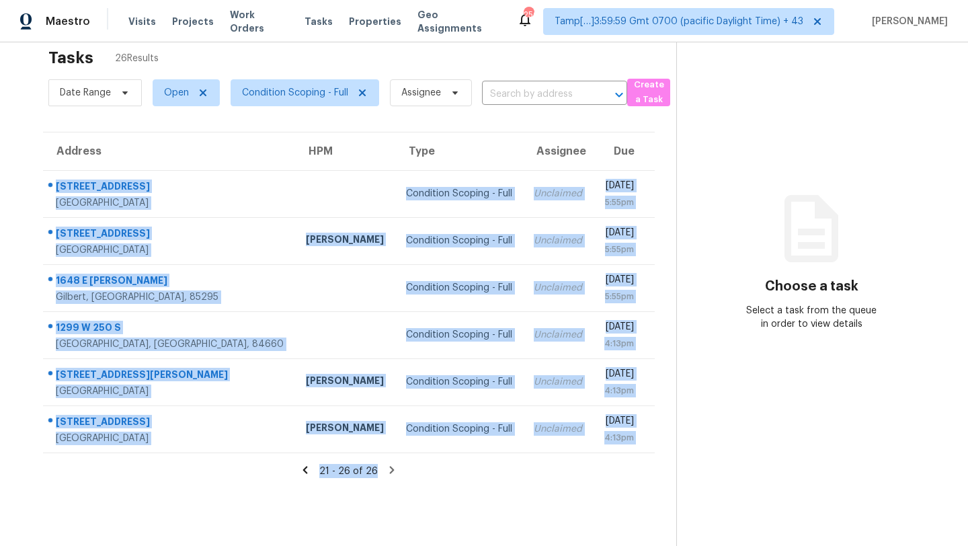
scroll to position [33, 0]
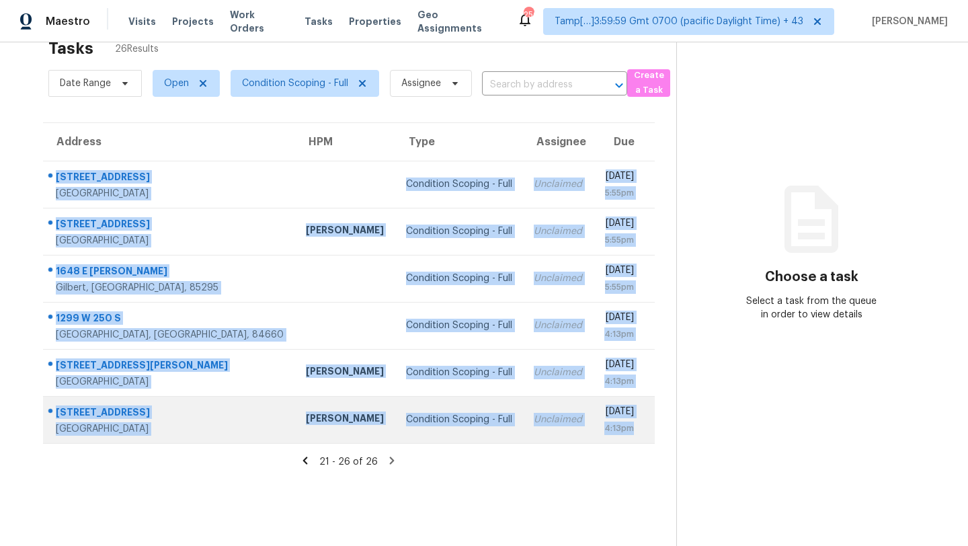
drag, startPoint x: 46, startPoint y: 200, endPoint x: 648, endPoint y: 438, distance: 647.3
click at [648, 438] on tbody "2723 Meadow Spring Ct Las Vegas, NV, 89156 Condition Scoping - Full Unclaimed T…" at bounding box center [349, 302] width 612 height 282
copy tbody "2723 Meadow Spring Ct Las Vegas, NV, 89156 Condition Scoping - Full Unclaimed T…"
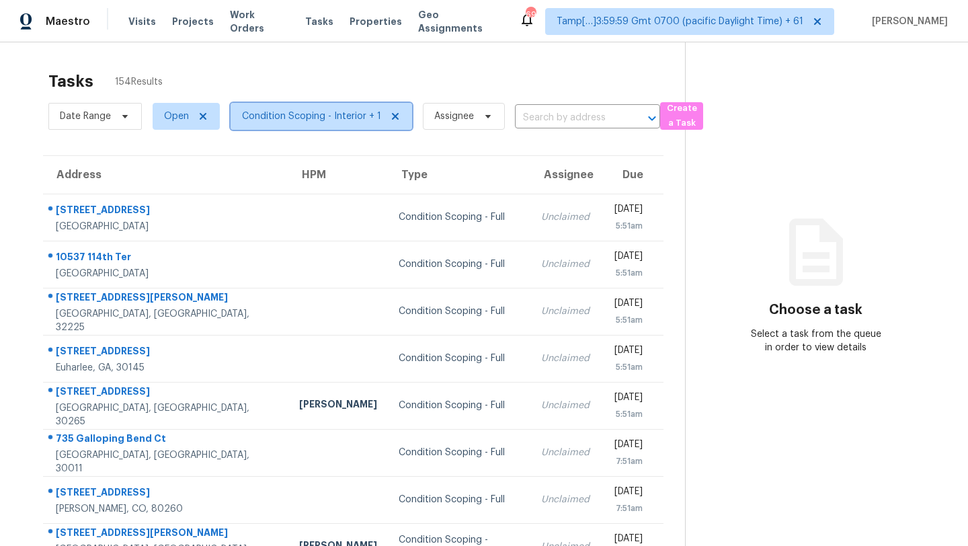
click at [280, 109] on span "Condition Scoping - Interior + 1" at bounding box center [322, 116] width 182 height 27
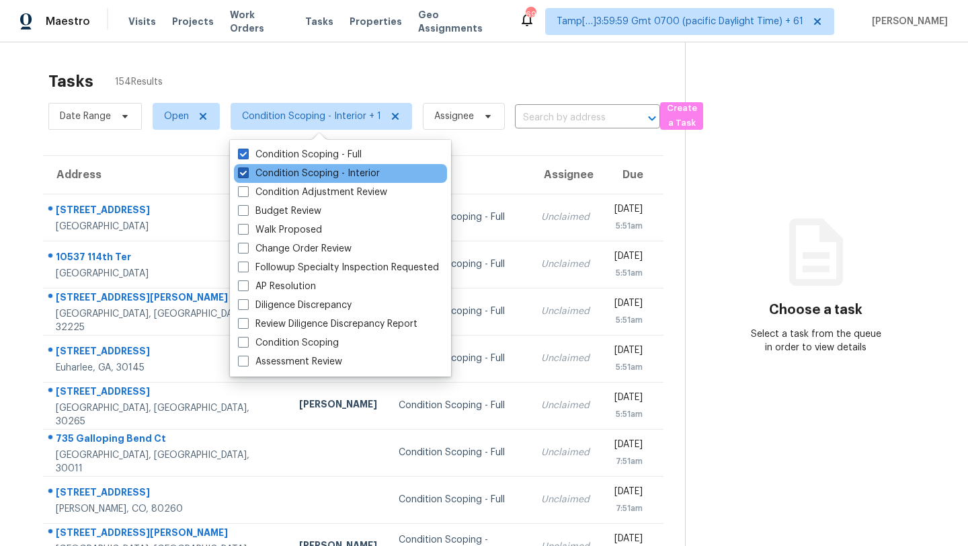
click at [338, 167] on label "Condition Scoping - Interior" at bounding box center [309, 173] width 142 height 13
click at [247, 167] on input "Condition Scoping - Interior" at bounding box center [242, 171] width 9 height 9
checkbox input "false"
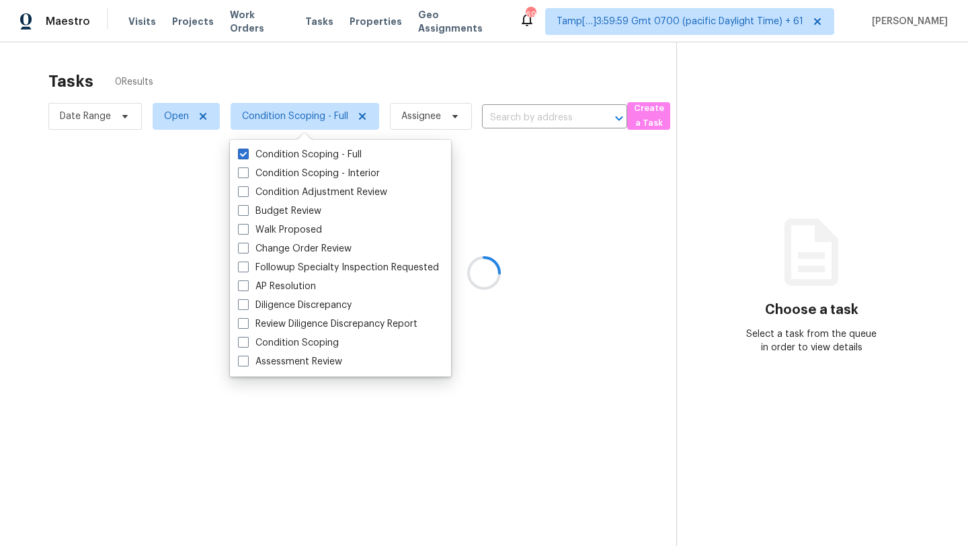
click at [410, 69] on div at bounding box center [484, 273] width 968 height 546
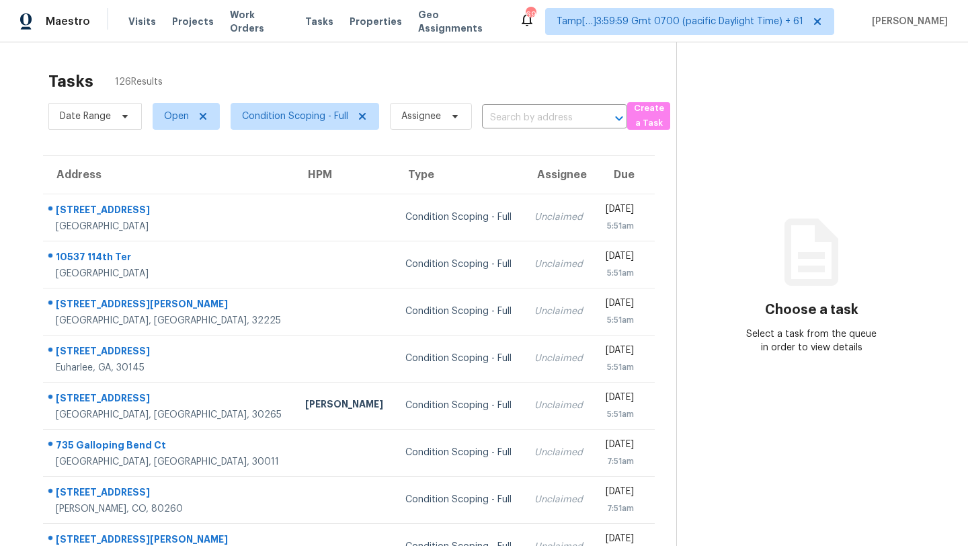
click at [233, 83] on div "Tasks 126 Results" at bounding box center [362, 81] width 628 height 35
click at [314, 121] on span "Condition Scoping - Full" at bounding box center [295, 116] width 106 height 13
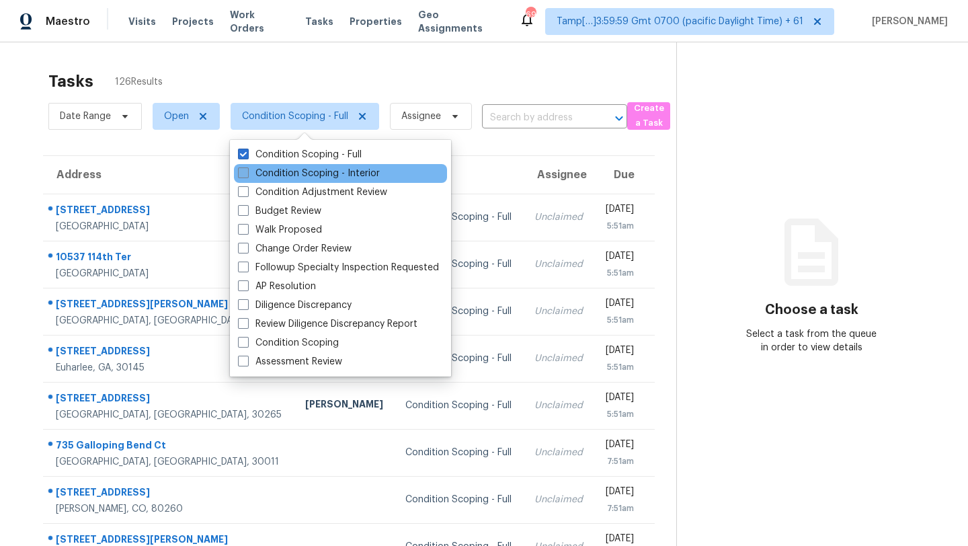
click at [313, 170] on label "Condition Scoping - Interior" at bounding box center [309, 173] width 142 height 13
click at [247, 170] on input "Condition Scoping - Interior" at bounding box center [242, 171] width 9 height 9
checkbox input "true"
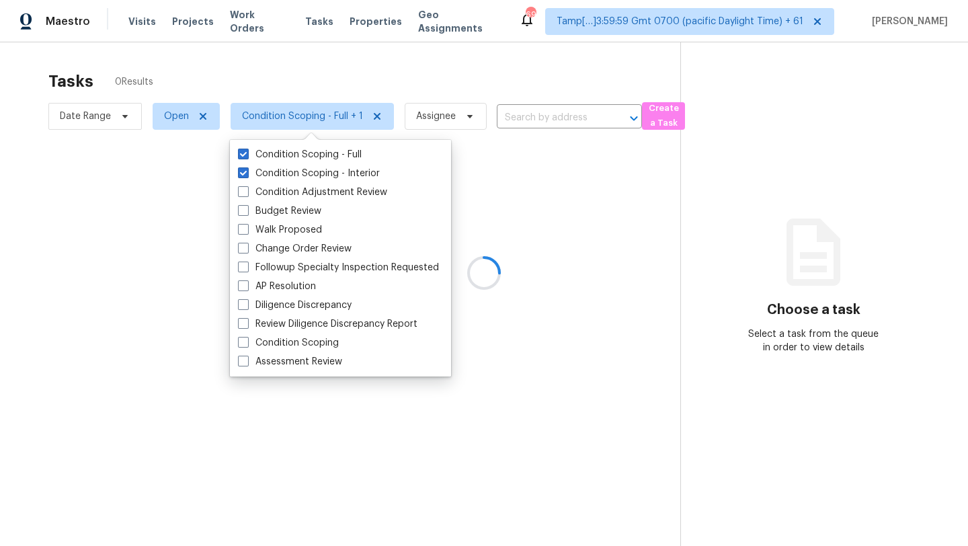
click at [359, 46] on div at bounding box center [484, 273] width 968 height 546
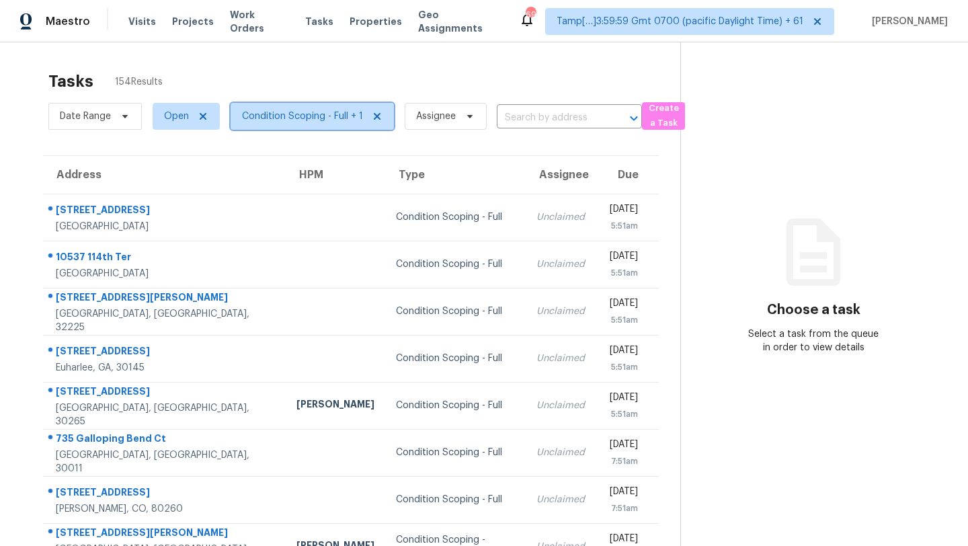
click at [311, 110] on span "Condition Scoping - Full + 1" at bounding box center [302, 116] width 121 height 13
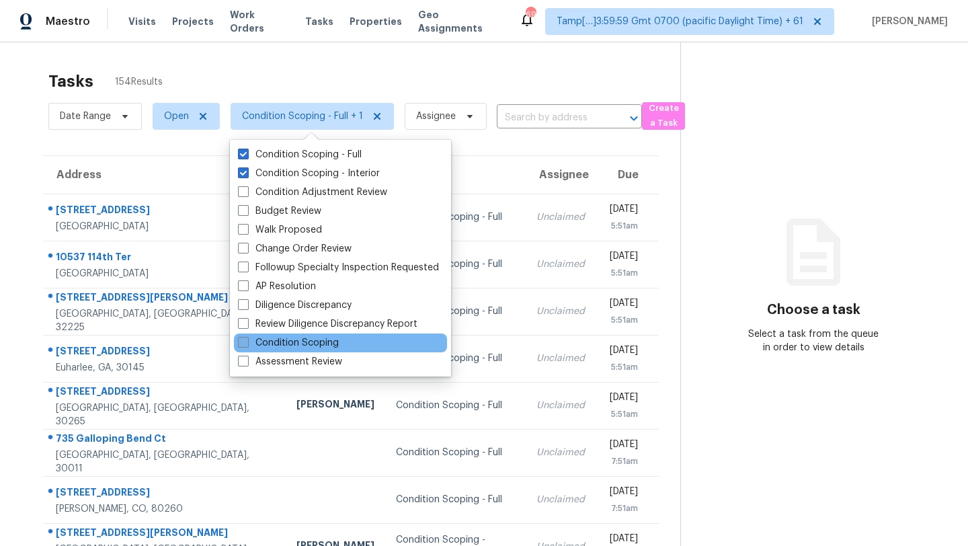
click at [311, 342] on label "Condition Scoping" at bounding box center [288, 342] width 101 height 13
click at [247, 342] on input "Condition Scoping" at bounding box center [242, 340] width 9 height 9
checkbox input "true"
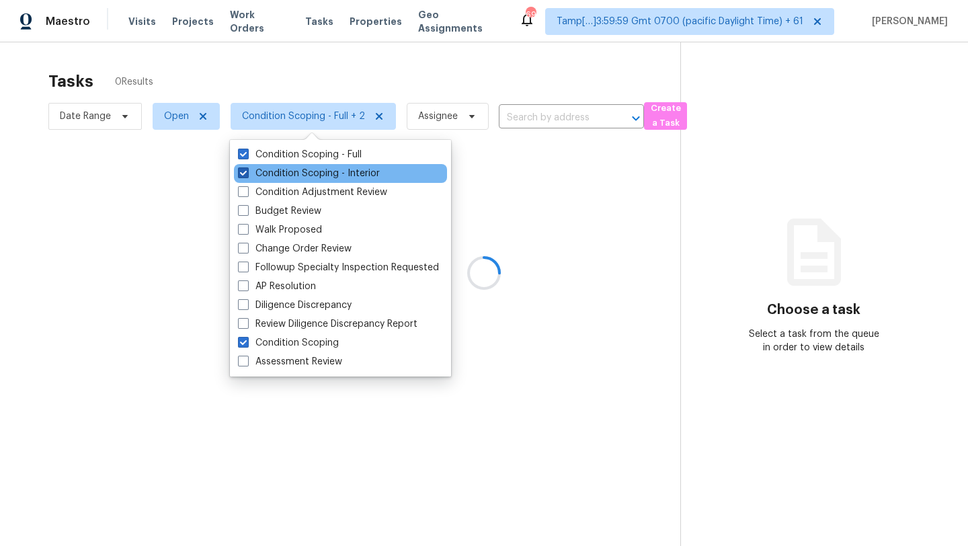
click at [297, 177] on label "Condition Scoping - Interior" at bounding box center [309, 173] width 142 height 13
click at [247, 176] on input "Condition Scoping - Interior" at bounding box center [242, 171] width 9 height 9
checkbox input "false"
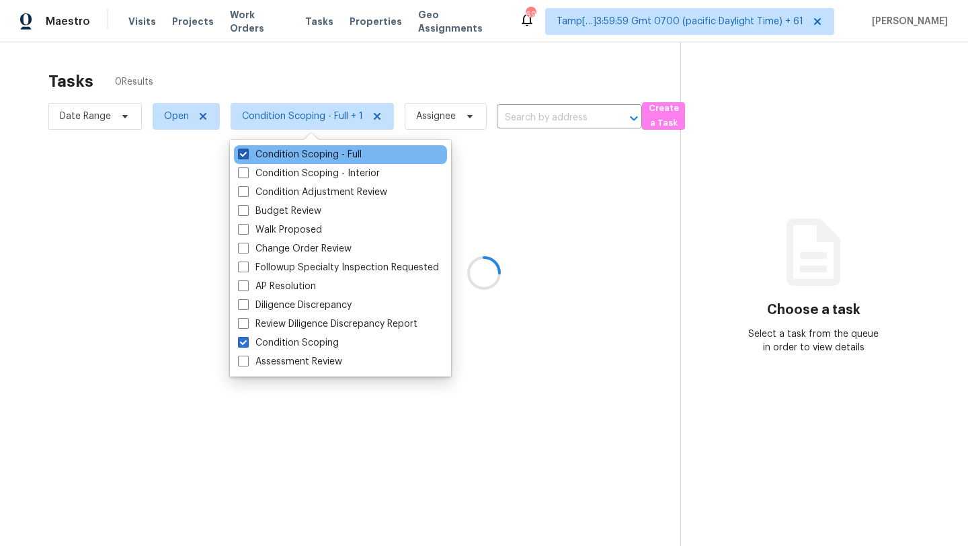
click at [297, 149] on label "Condition Scoping - Full" at bounding box center [300, 154] width 124 height 13
click at [247, 149] on input "Condition Scoping - Full" at bounding box center [242, 152] width 9 height 9
checkbox input "false"
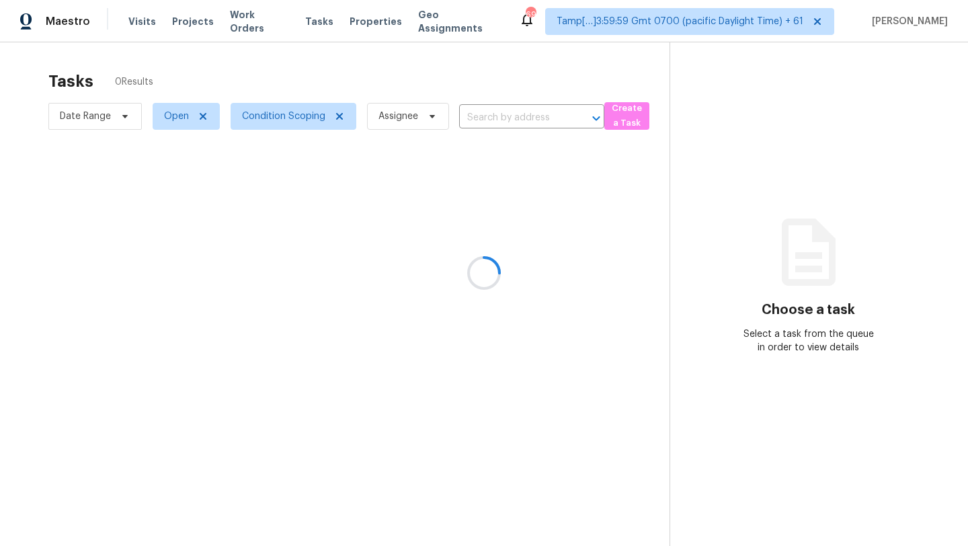
click at [360, 63] on div at bounding box center [484, 273] width 968 height 546
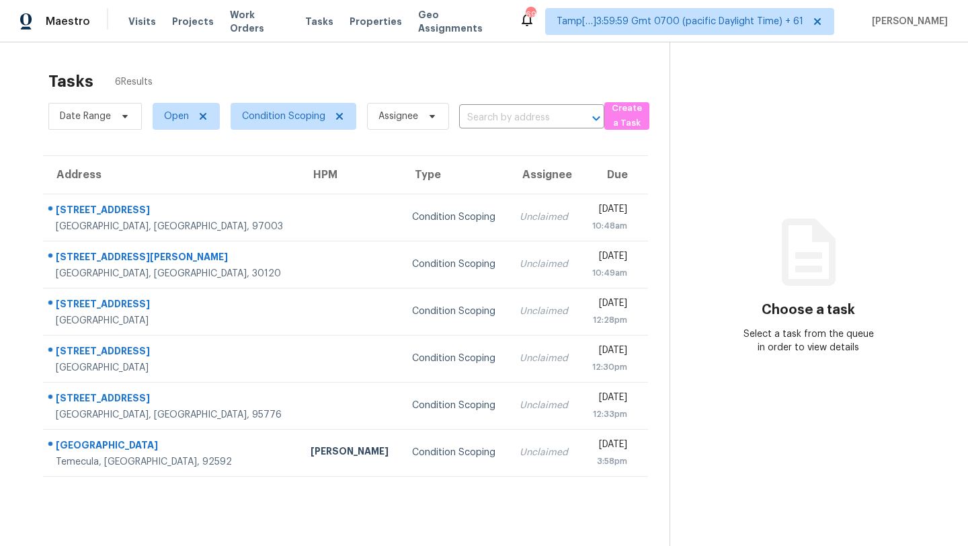
scroll to position [42, 0]
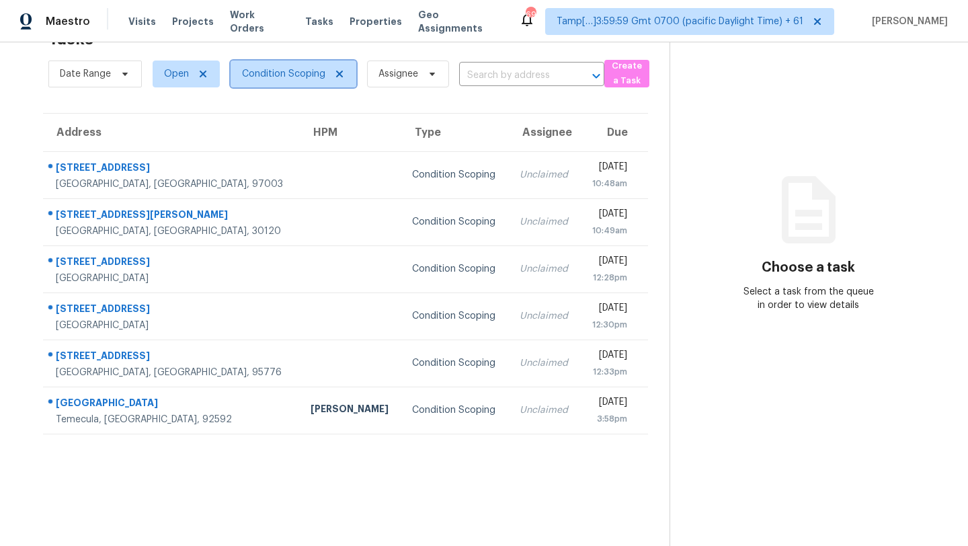
click at [265, 69] on span "Condition Scoping" at bounding box center [283, 73] width 83 height 13
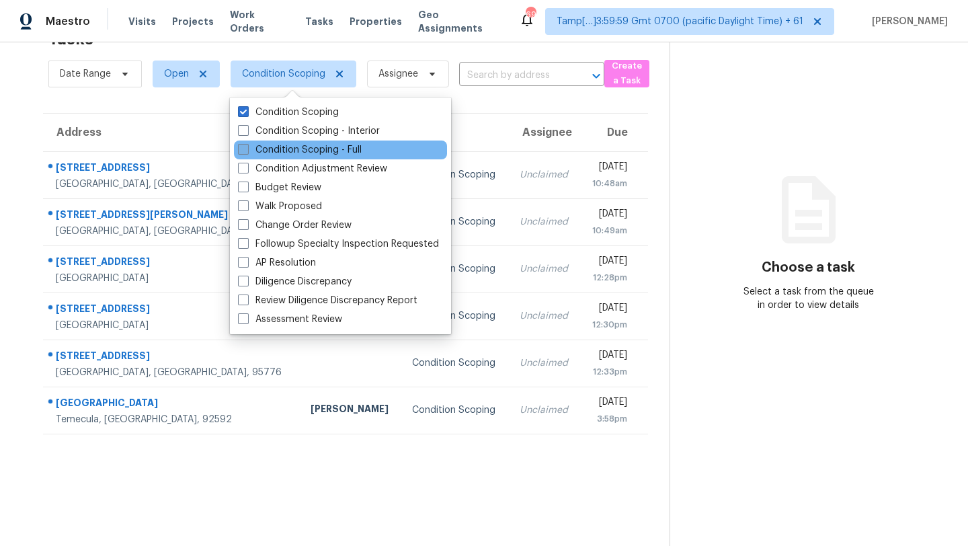
click at [266, 148] on label "Condition Scoping - Full" at bounding box center [300, 149] width 124 height 13
click at [247, 148] on input "Condition Scoping - Full" at bounding box center [242, 147] width 9 height 9
checkbox input "true"
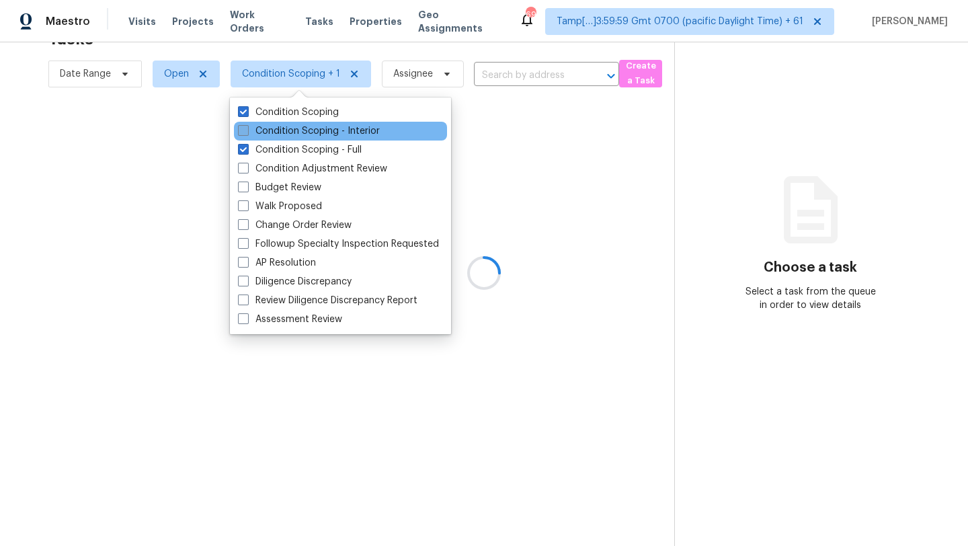
click at [267, 130] on label "Condition Scoping - Interior" at bounding box center [309, 130] width 142 height 13
click at [247, 130] on input "Condition Scoping - Interior" at bounding box center [242, 128] width 9 height 9
checkbox input "true"
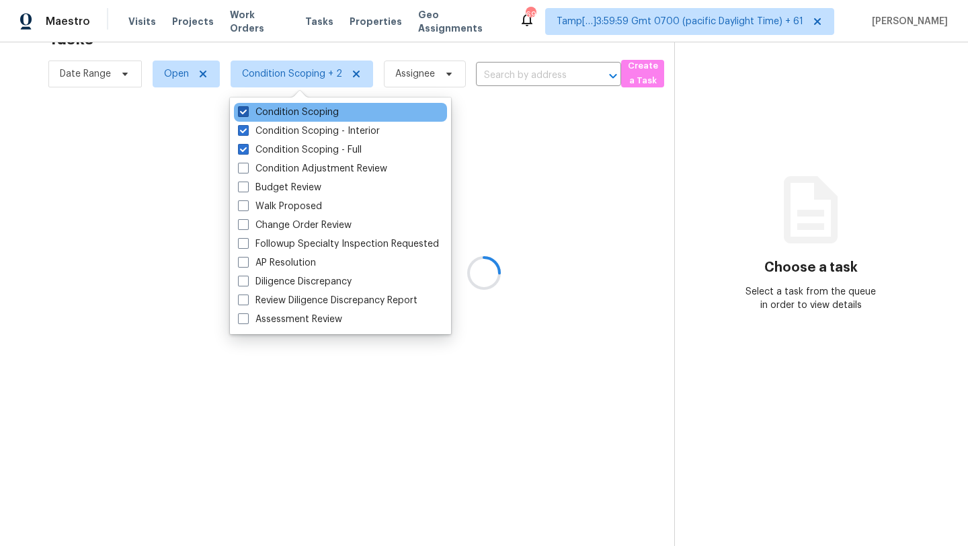
click at [267, 112] on label "Condition Scoping" at bounding box center [288, 112] width 101 height 13
click at [247, 112] on input "Condition Scoping" at bounding box center [242, 110] width 9 height 9
checkbox input "false"
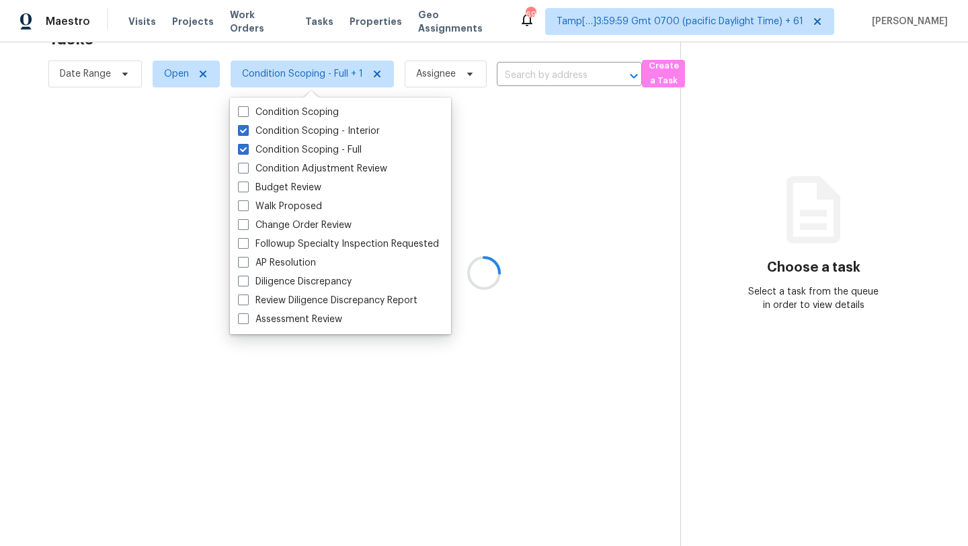
click at [794, 76] on div at bounding box center [484, 273] width 968 height 546
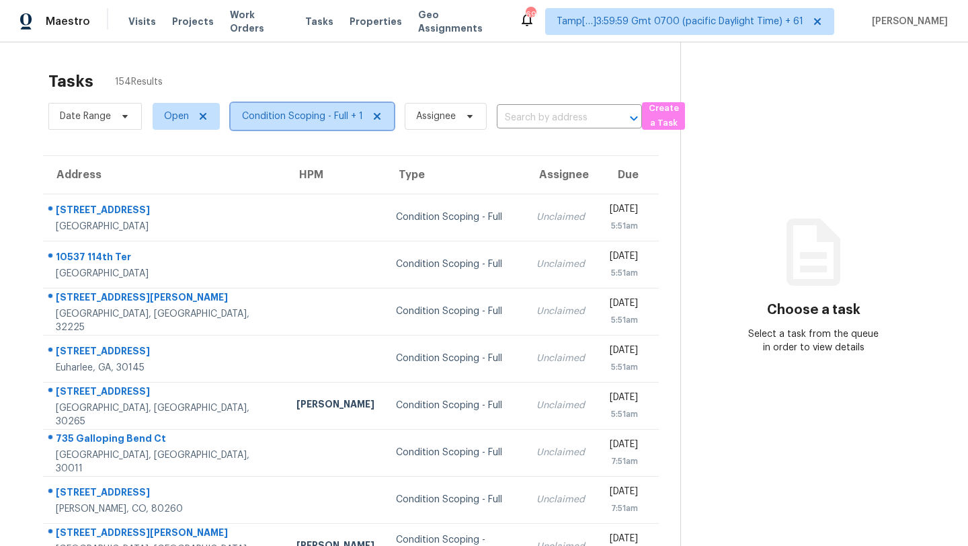
click at [277, 118] on span "Condition Scoping - Full + 1" at bounding box center [302, 116] width 121 height 13
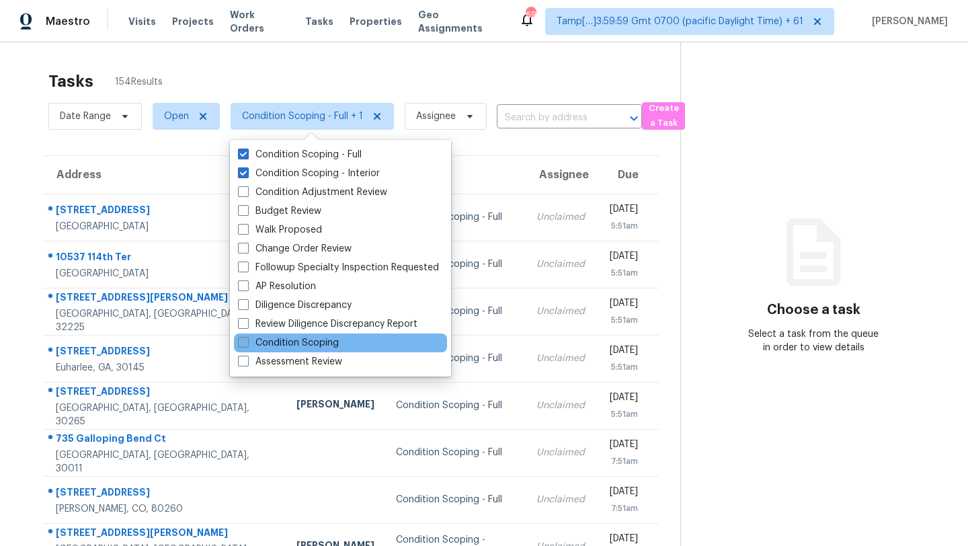
click at [291, 349] on label "Condition Scoping" at bounding box center [288, 342] width 101 height 13
click at [247, 345] on input "Condition Scoping" at bounding box center [242, 340] width 9 height 9
checkbox input "true"
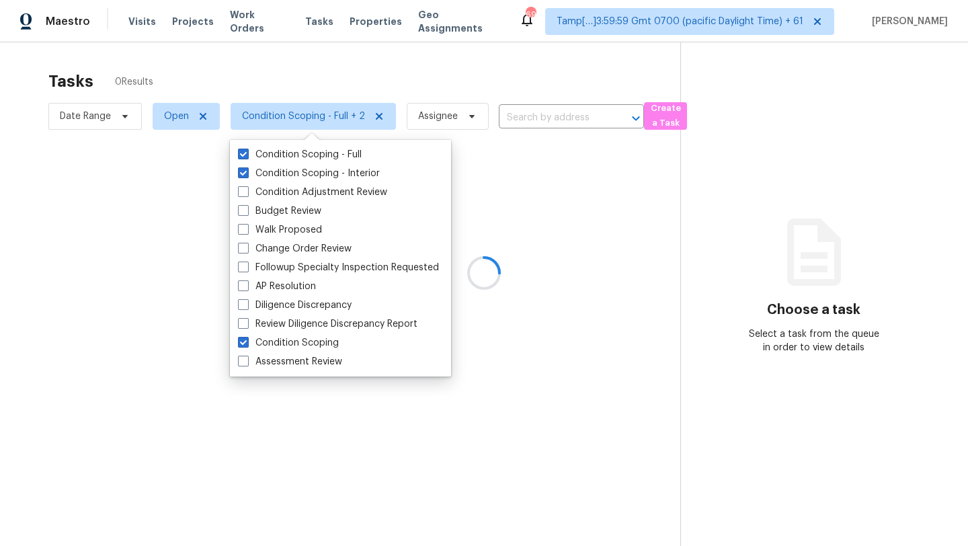
click at [477, 73] on div at bounding box center [484, 273] width 968 height 546
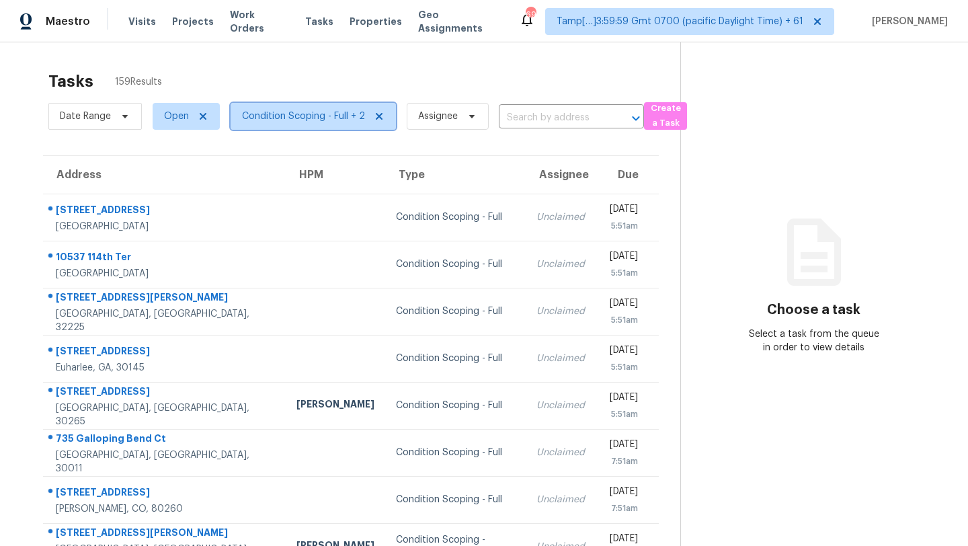
click at [308, 111] on span "Condition Scoping - Full + 2" at bounding box center [303, 116] width 123 height 13
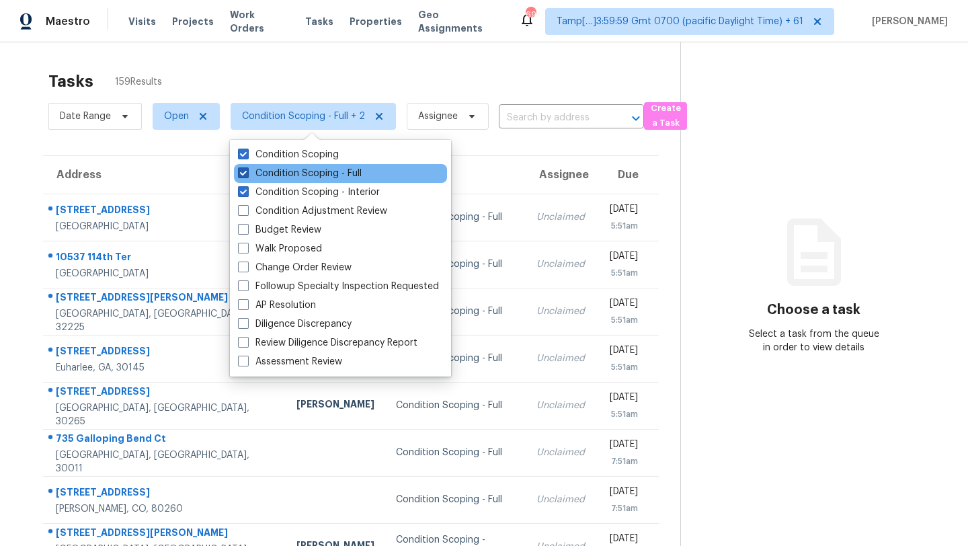
click at [299, 176] on label "Condition Scoping - Full" at bounding box center [300, 173] width 124 height 13
click at [247, 176] on input "Condition Scoping - Full" at bounding box center [242, 171] width 9 height 9
checkbox input "false"
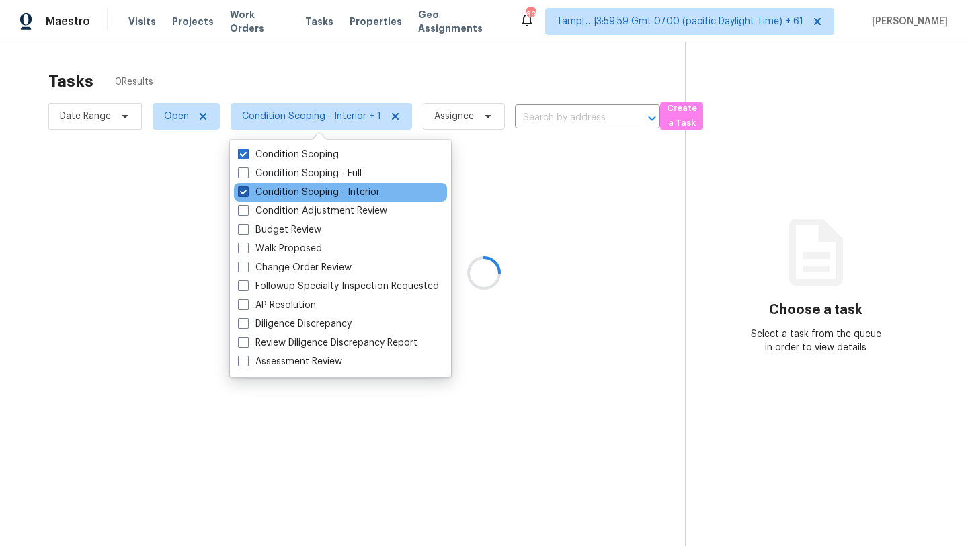
click at [299, 190] on label "Condition Scoping - Interior" at bounding box center [309, 192] width 142 height 13
click at [247, 190] on input "Condition Scoping - Interior" at bounding box center [242, 190] width 9 height 9
checkbox input "false"
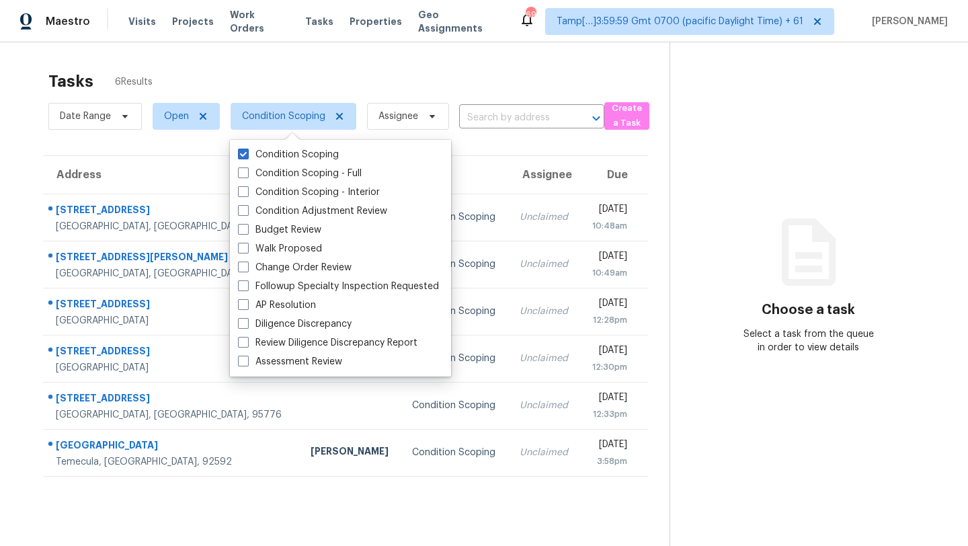
click at [482, 79] on div "Tasks 6 Results" at bounding box center [358, 81] width 621 height 35
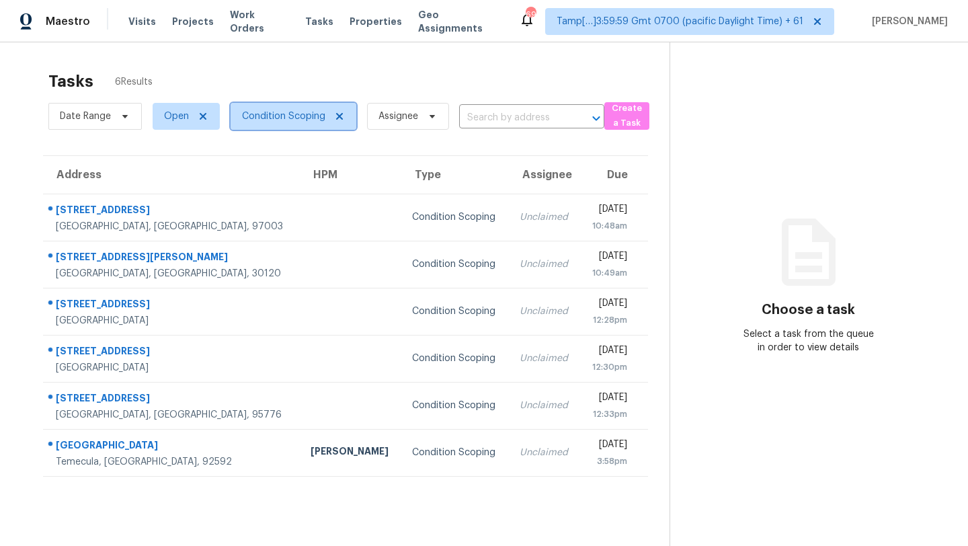
click at [290, 122] on span "Condition Scoping" at bounding box center [283, 116] width 83 height 13
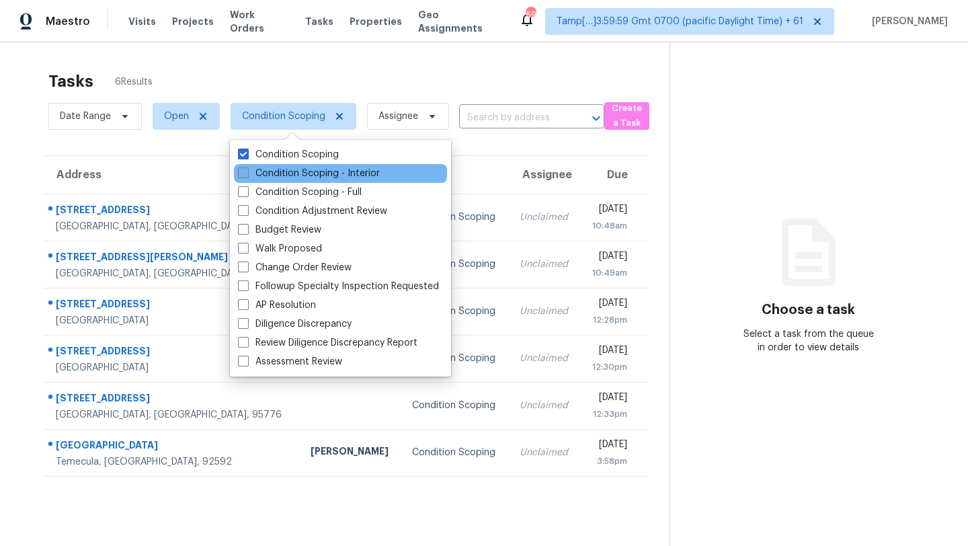
click at [295, 174] on label "Condition Scoping - Interior" at bounding box center [309, 173] width 142 height 13
click at [247, 174] on input "Condition Scoping - Interior" at bounding box center [242, 171] width 9 height 9
checkbox input "true"
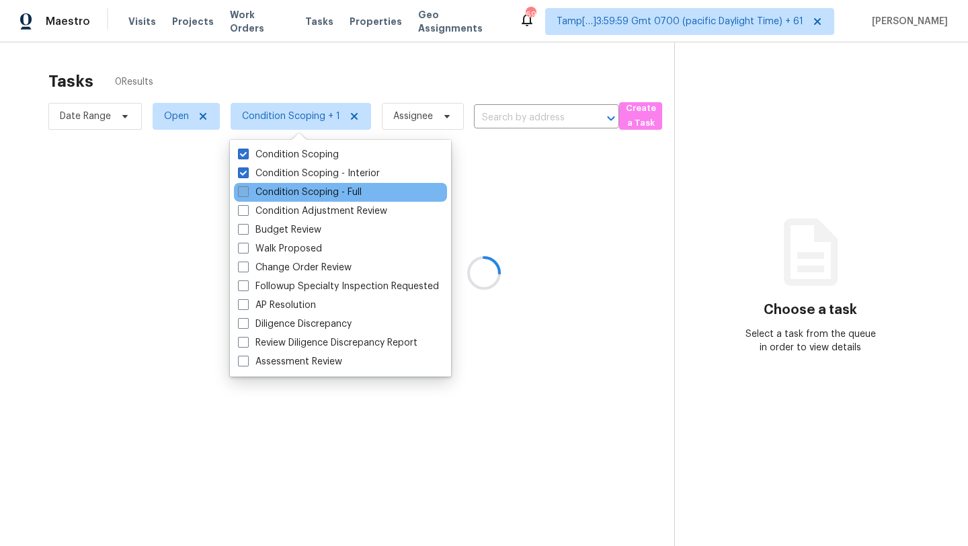
click at [295, 190] on label "Condition Scoping - Full" at bounding box center [300, 192] width 124 height 13
click at [247, 190] on input "Condition Scoping - Full" at bounding box center [242, 190] width 9 height 9
checkbox input "true"
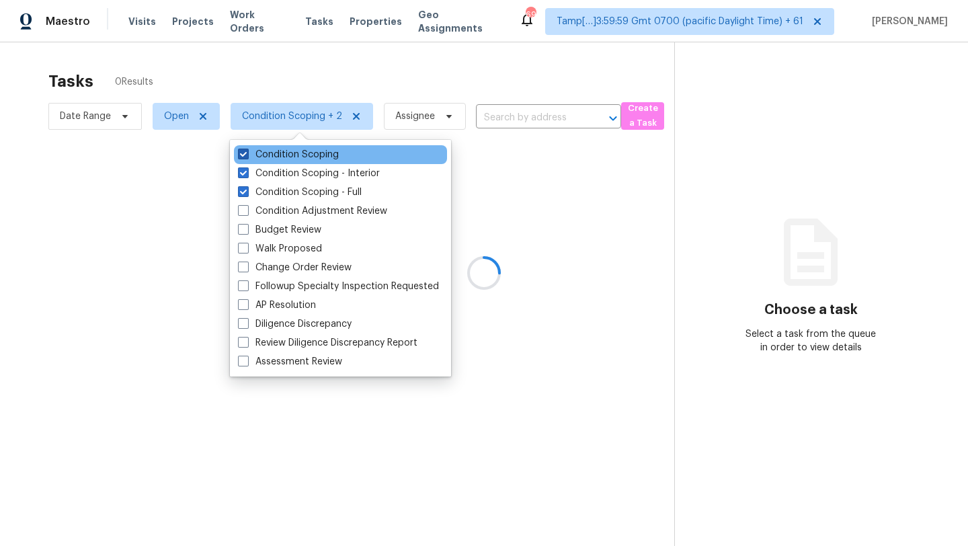
click at [289, 153] on label "Condition Scoping" at bounding box center [288, 154] width 101 height 13
click at [247, 153] on input "Condition Scoping" at bounding box center [242, 152] width 9 height 9
checkbox input "false"
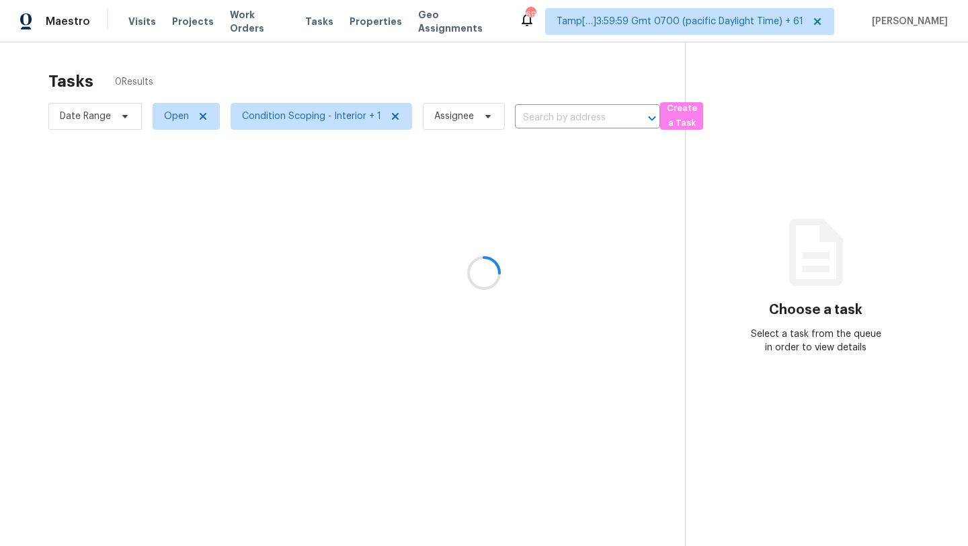
click at [362, 84] on div at bounding box center [484, 273] width 968 height 546
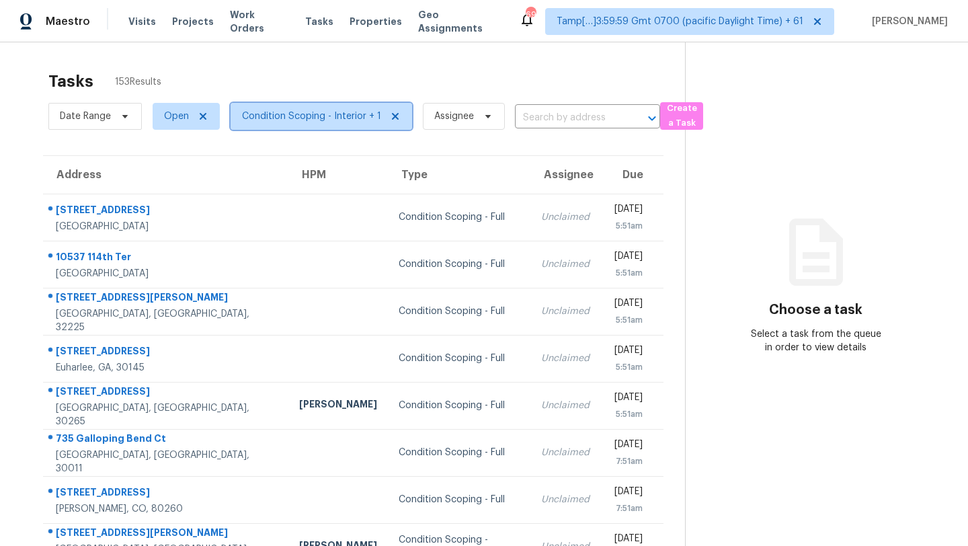
click at [314, 120] on span "Condition Scoping - Interior + 1" at bounding box center [311, 116] width 139 height 13
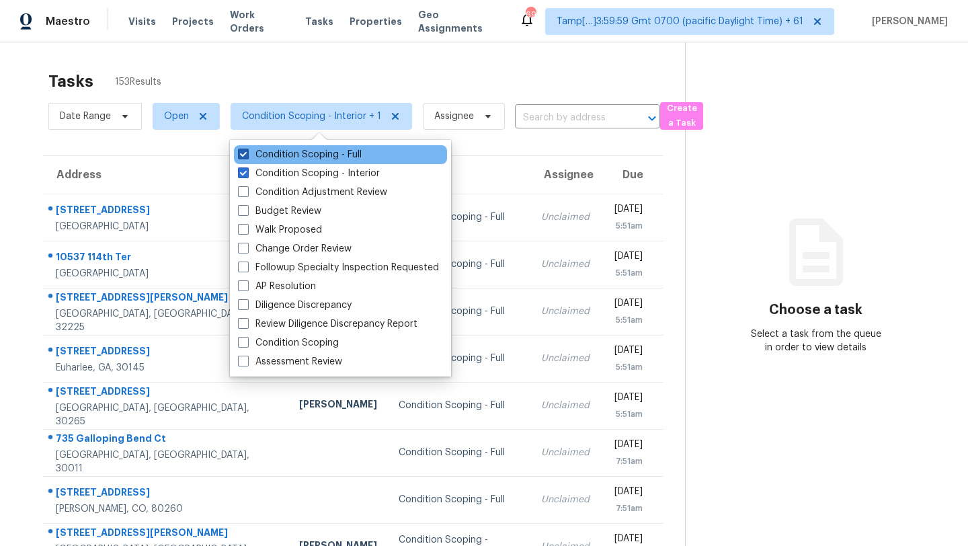
click at [319, 157] on label "Condition Scoping - Full" at bounding box center [300, 154] width 124 height 13
click at [247, 157] on input "Condition Scoping - Full" at bounding box center [242, 152] width 9 height 9
checkbox input "false"
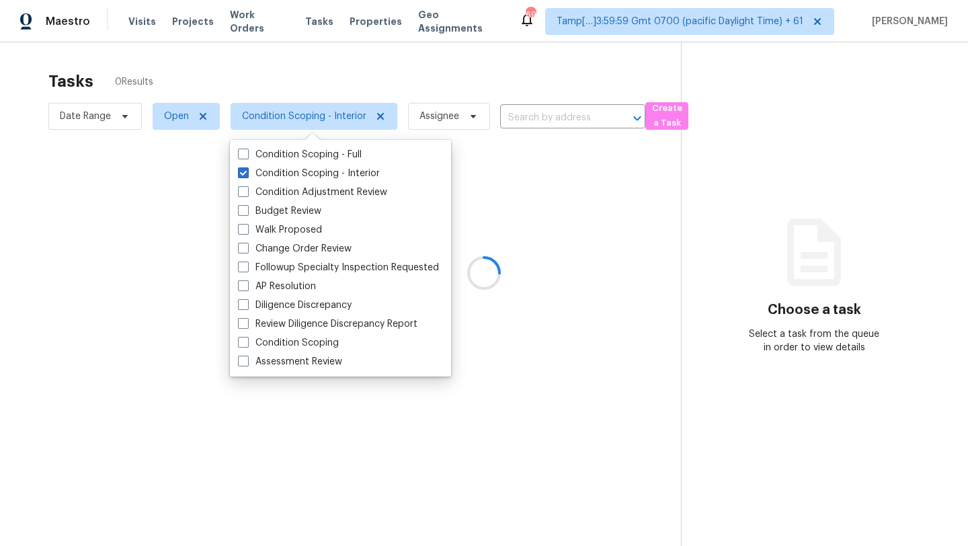
click at [368, 89] on div at bounding box center [484, 273] width 968 height 546
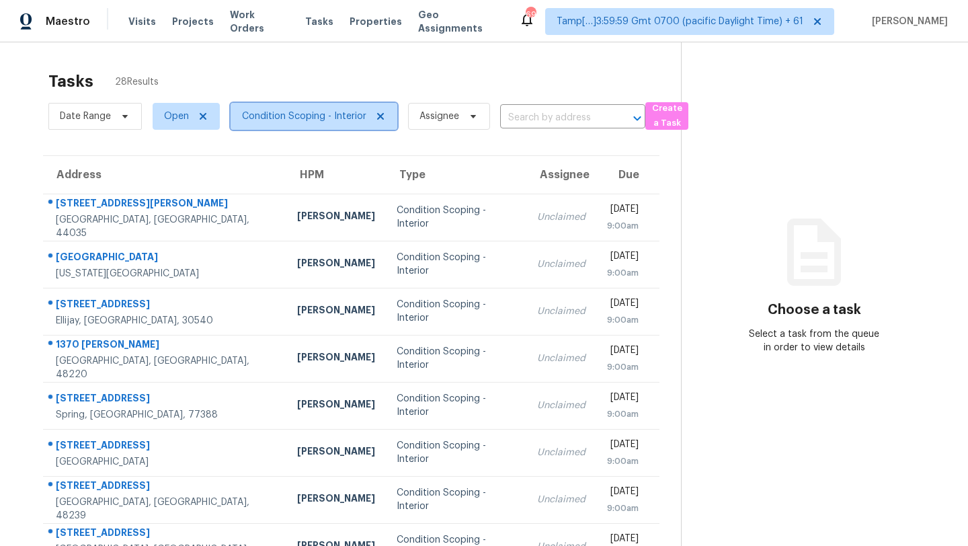
click at [301, 110] on span "Condition Scoping - Interior" at bounding box center [304, 116] width 124 height 13
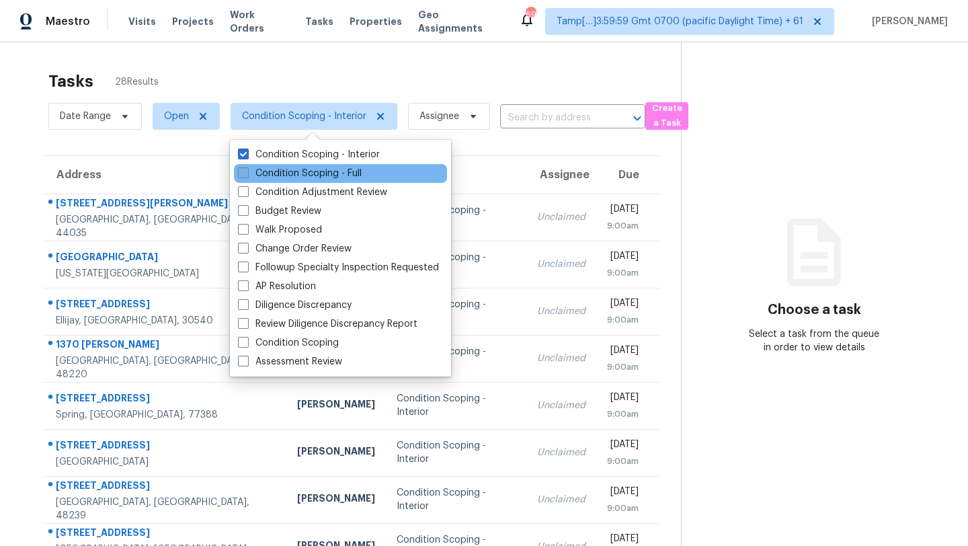
click at [301, 174] on label "Condition Scoping - Full" at bounding box center [300, 173] width 124 height 13
click at [247, 174] on input "Condition Scoping - Full" at bounding box center [242, 171] width 9 height 9
checkbox input "true"
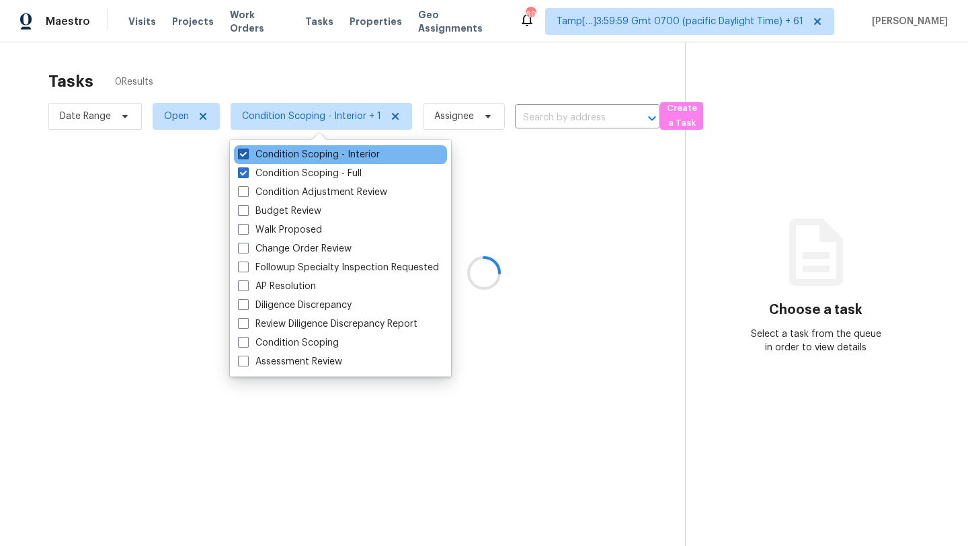
click at [301, 153] on label "Condition Scoping - Interior" at bounding box center [309, 154] width 142 height 13
click at [247, 153] on input "Condition Scoping - Interior" at bounding box center [242, 152] width 9 height 9
checkbox input "false"
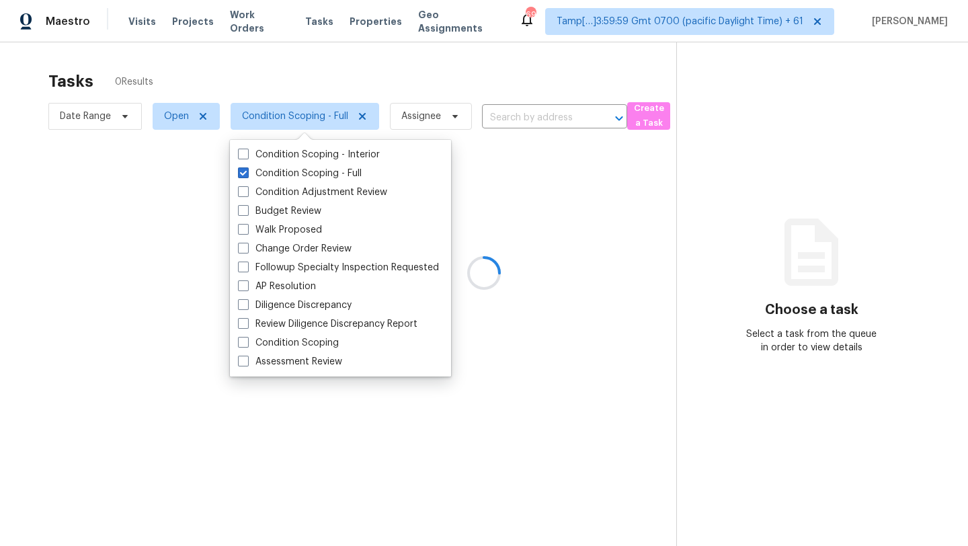
click at [381, 55] on div at bounding box center [484, 273] width 968 height 546
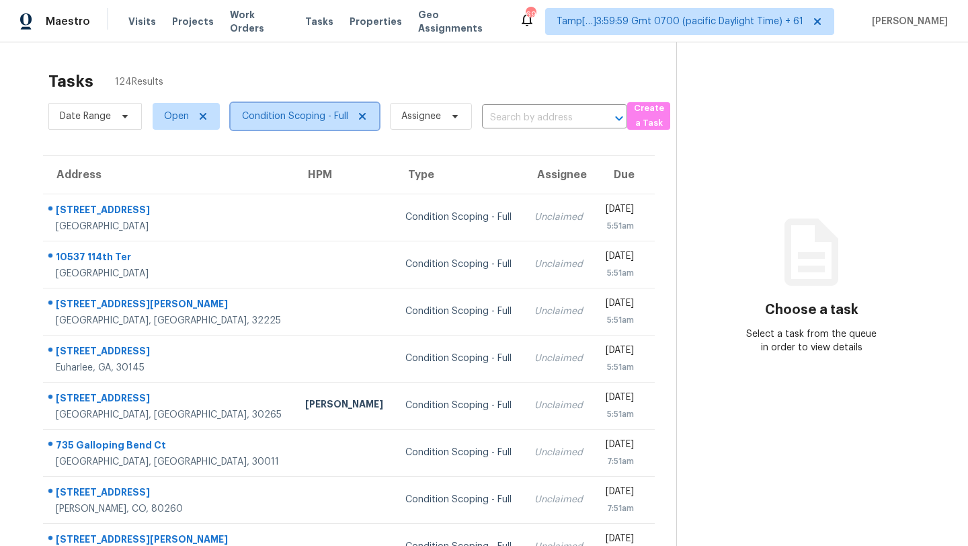
click at [298, 112] on span "Condition Scoping - Full" at bounding box center [295, 116] width 106 height 13
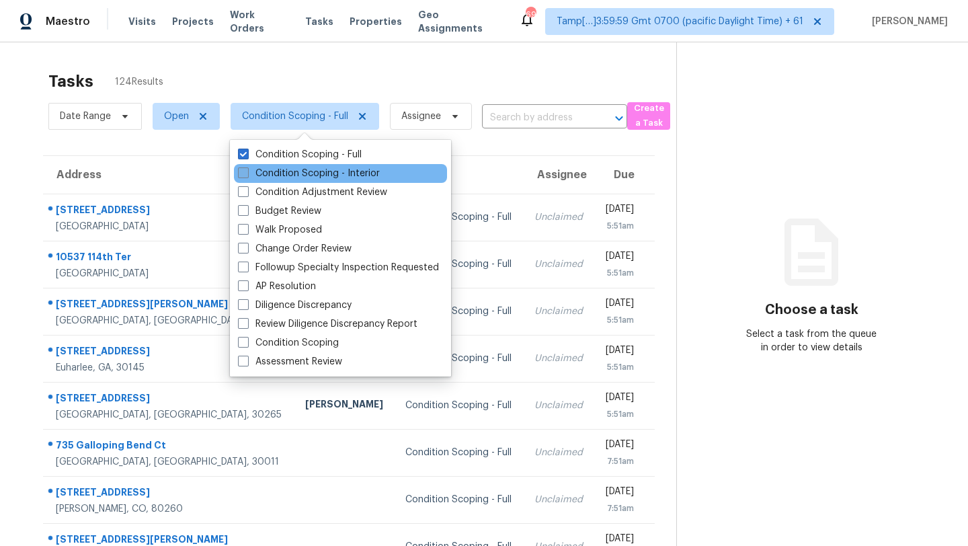
click at [298, 169] on label "Condition Scoping - Interior" at bounding box center [309, 173] width 142 height 13
click at [247, 169] on input "Condition Scoping - Interior" at bounding box center [242, 171] width 9 height 9
checkbox input "true"
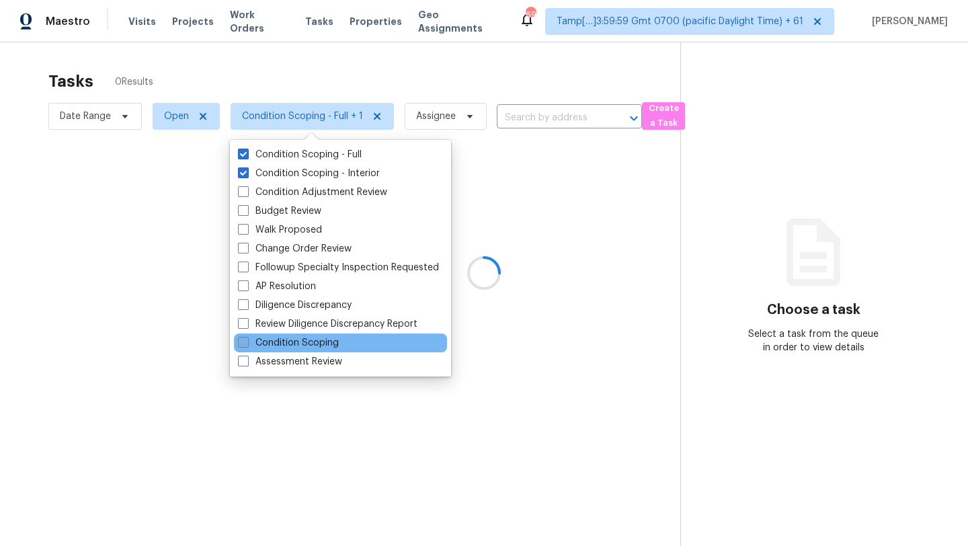
click at [320, 347] on label "Condition Scoping" at bounding box center [288, 342] width 101 height 13
click at [247, 345] on input "Condition Scoping" at bounding box center [242, 340] width 9 height 9
checkbox input "true"
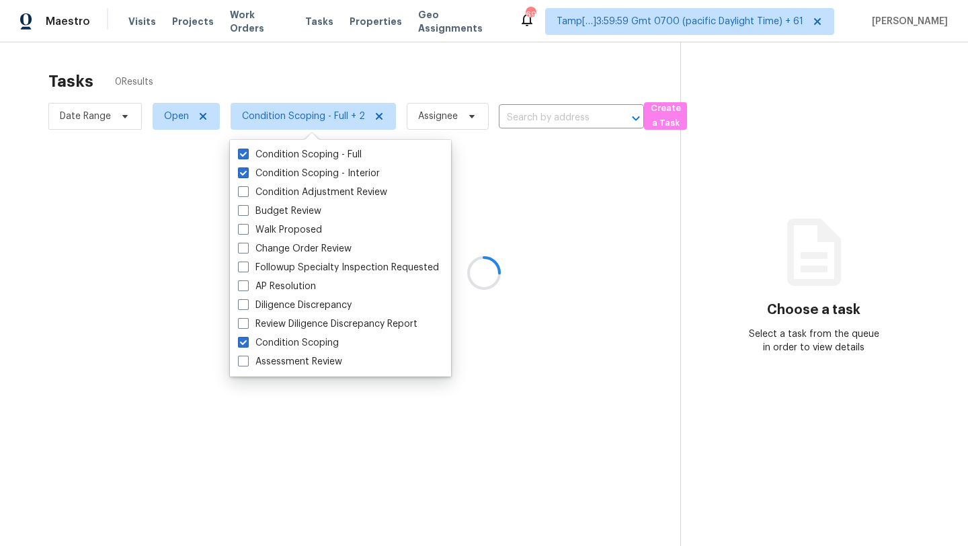
click at [391, 51] on div at bounding box center [484, 273] width 968 height 546
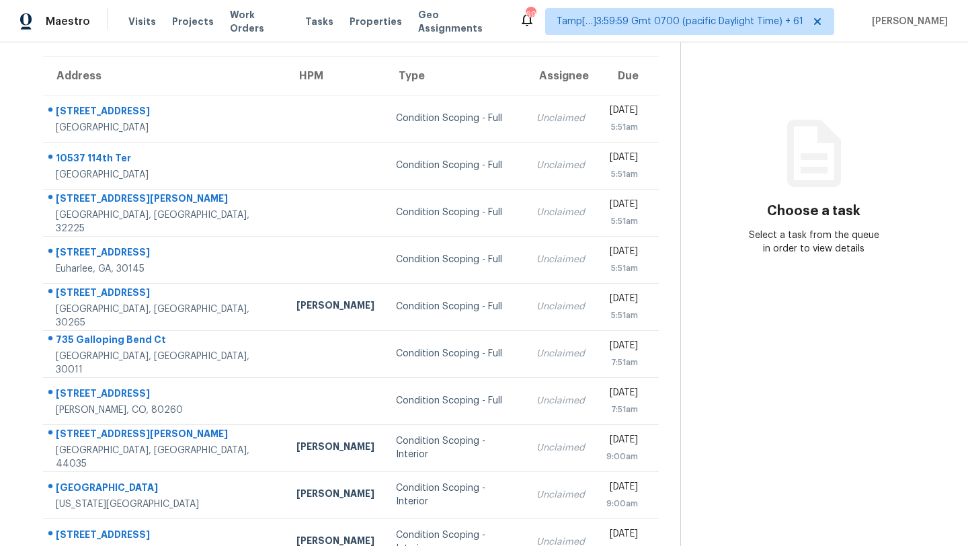
scroll to position [154, 0]
